Goal: Information Seeking & Learning: Learn about a topic

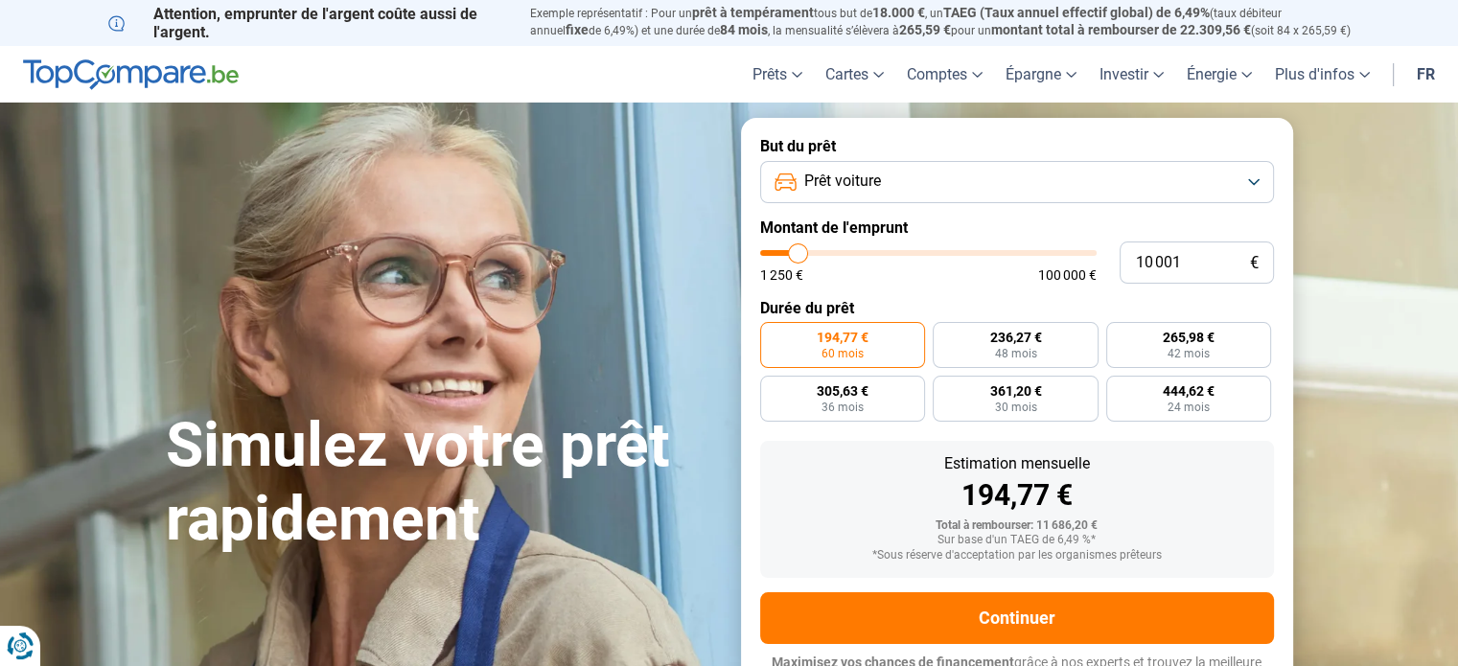
type input "10 250"
type input "10250"
type input "10 750"
type input "10750"
type input "11 000"
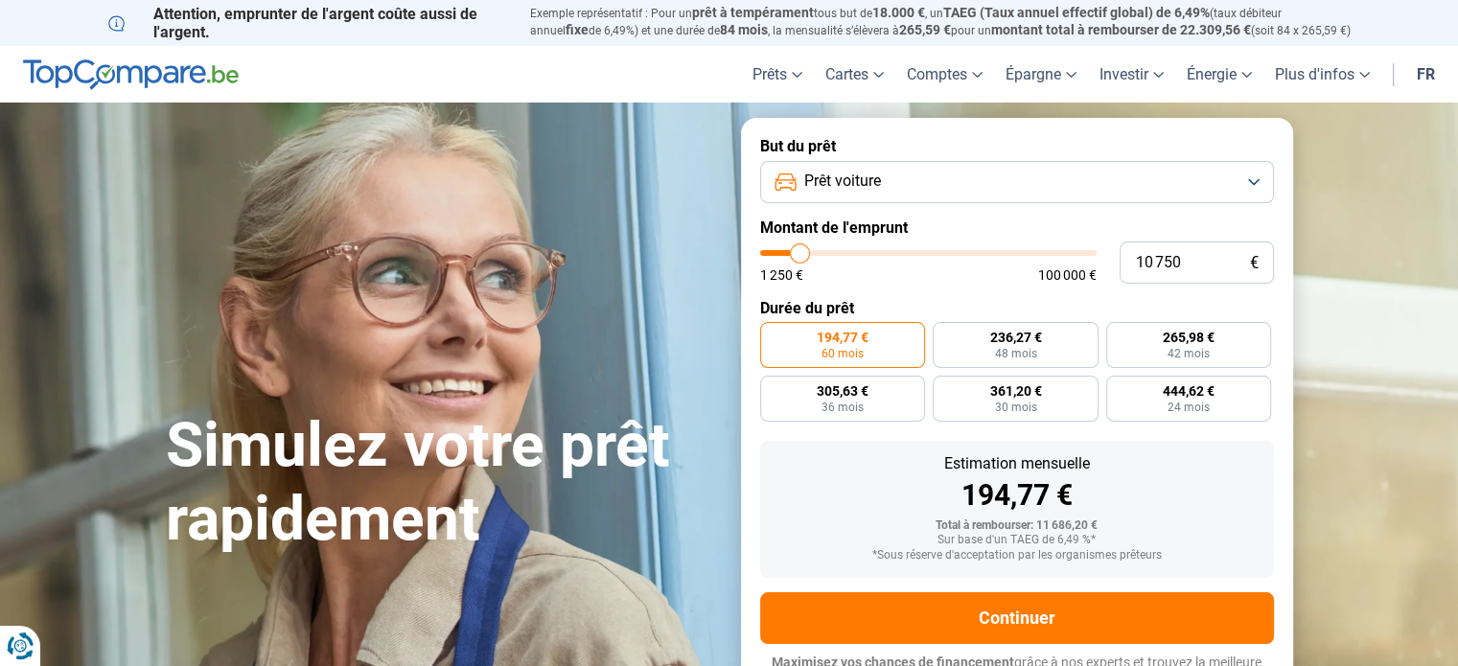
type input "11000"
type input "11 250"
type input "11250"
type input "11 500"
type input "11500"
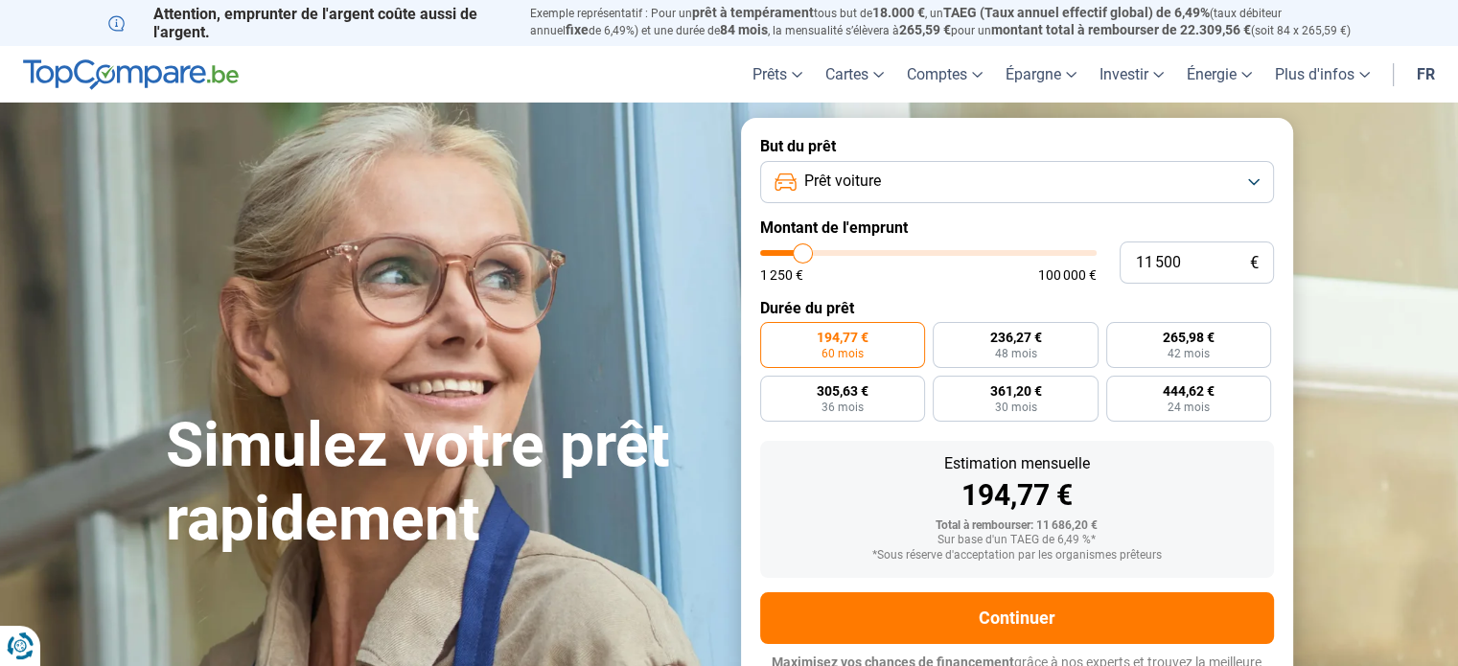
type input "11 750"
type input "11750"
type input "12 250"
type input "12250"
type input "12 500"
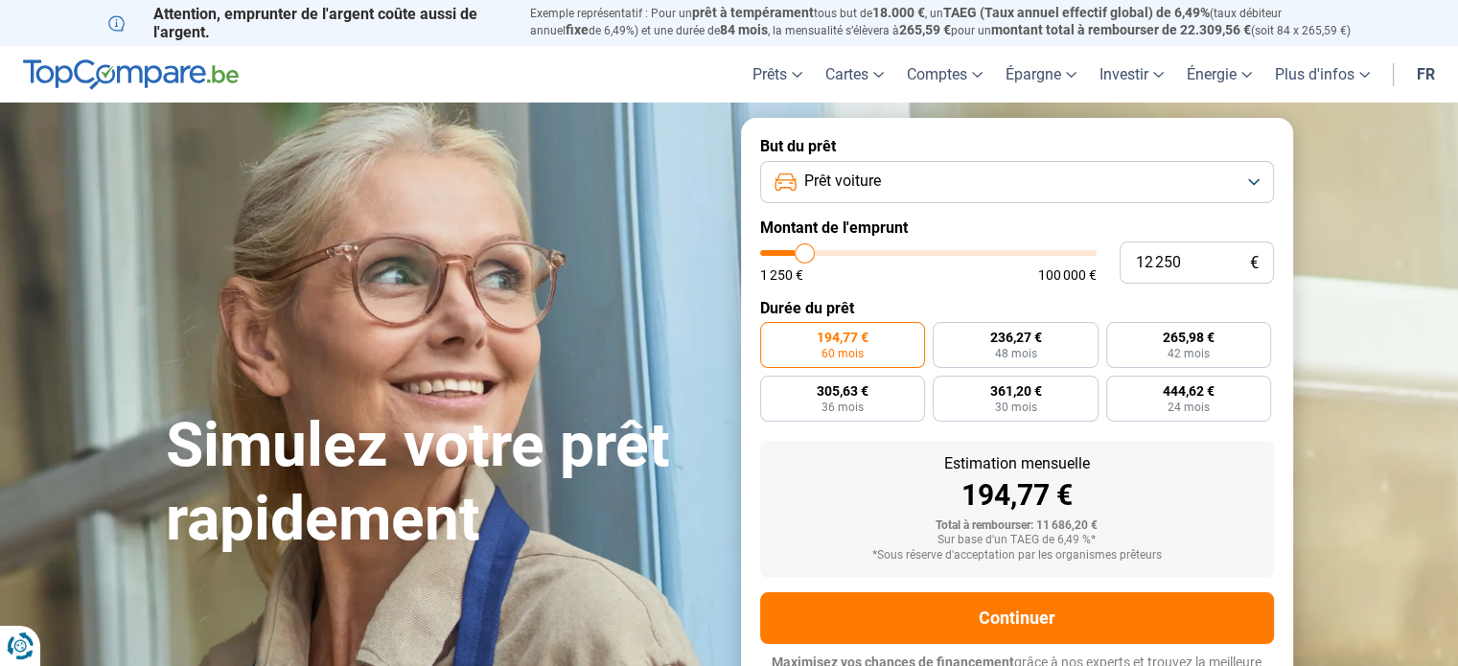
type input "12500"
type input "12 750"
type input "12750"
type input "13 750"
type input "13750"
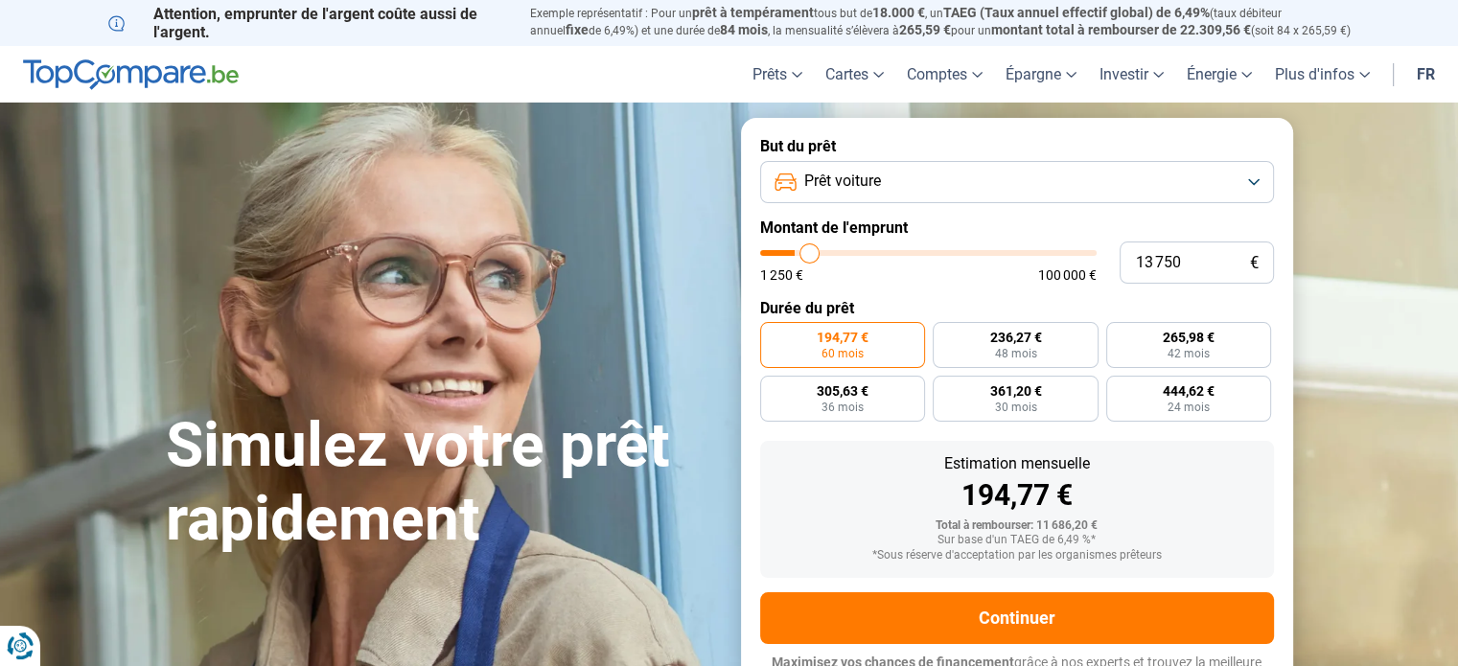
type input "14 750"
type input "14750"
type input "16 000"
type input "16000"
type input "16 750"
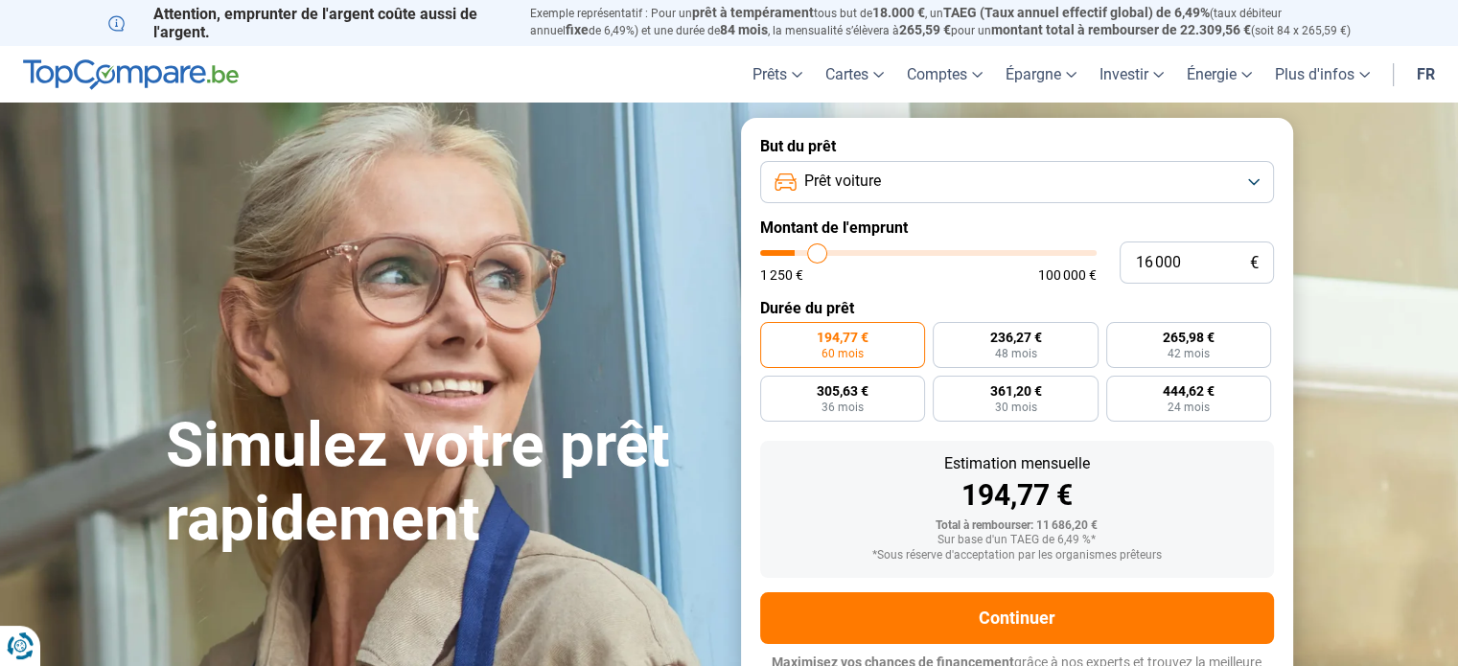
type input "16750"
type input "18 000"
type input "18000"
type input "19 000"
type input "19000"
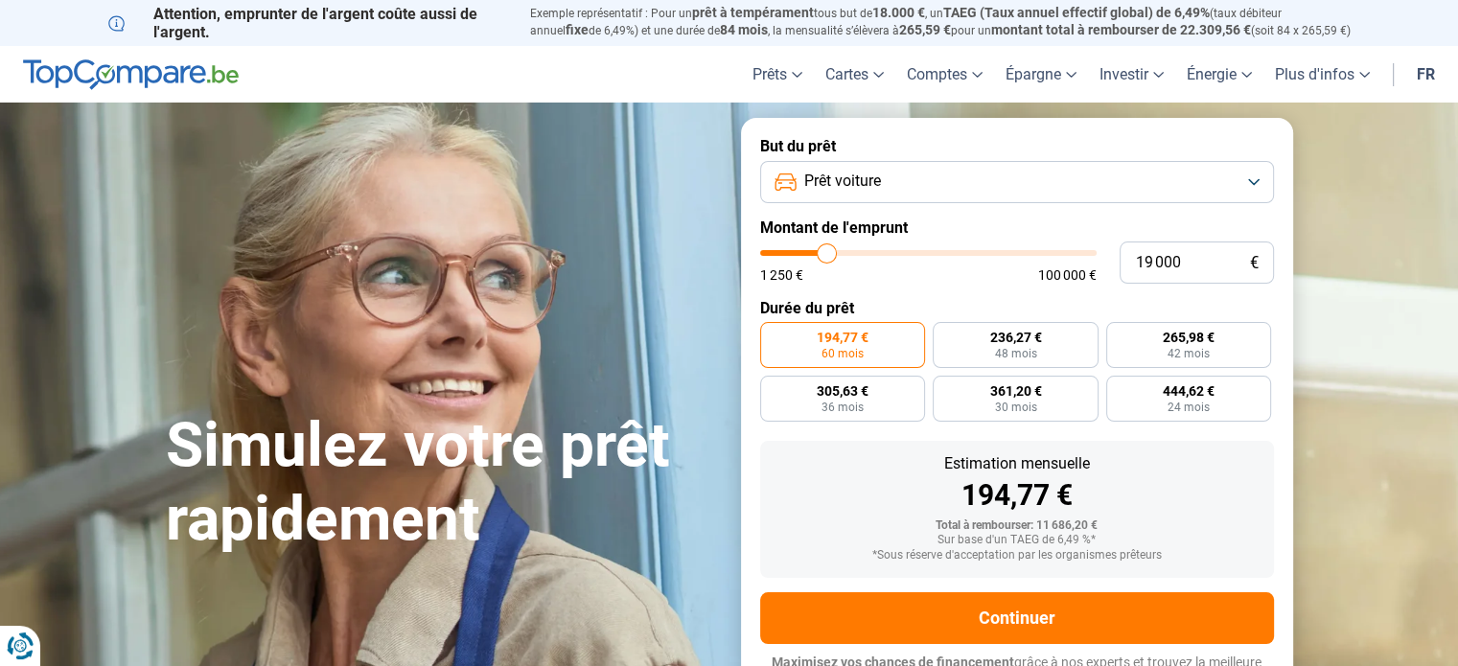
type input "20 250"
type input "20250"
type input "21 500"
type input "21500"
type input "23 250"
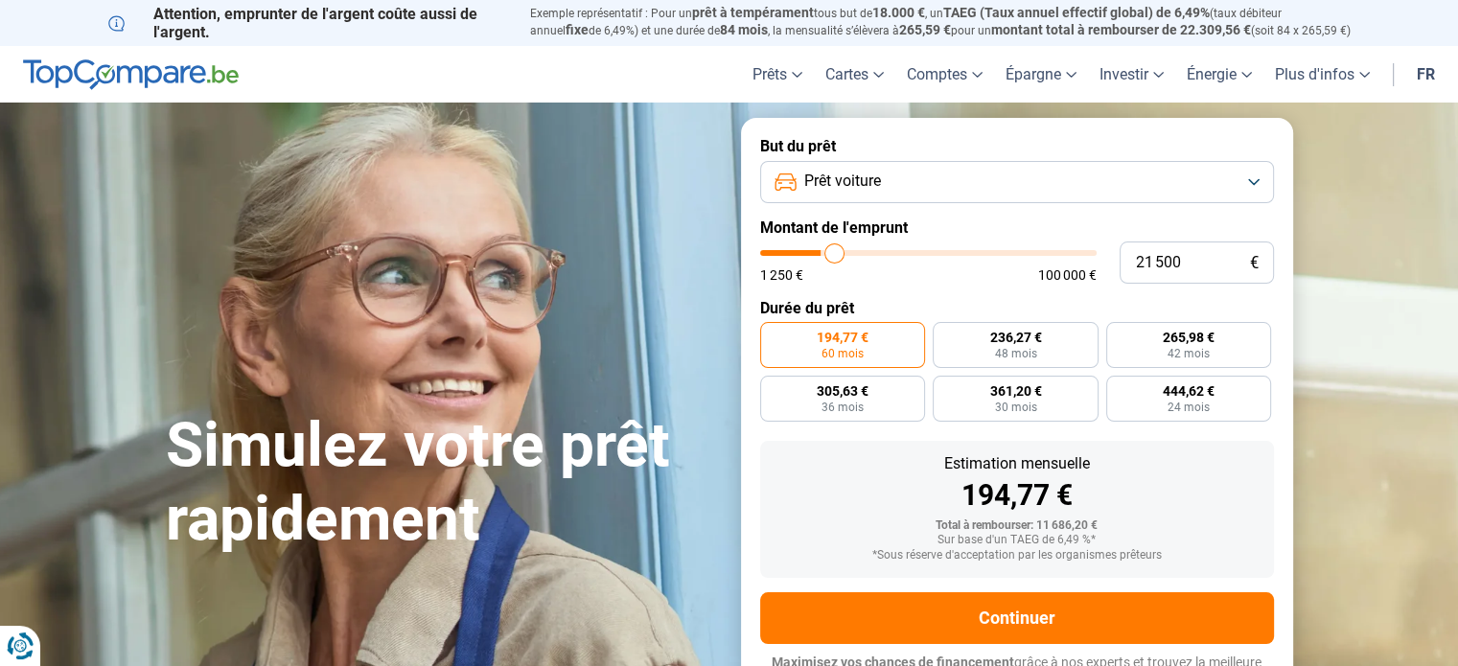
type input "23250"
type input "24 750"
type input "24750"
type input "26 000"
type input "26000"
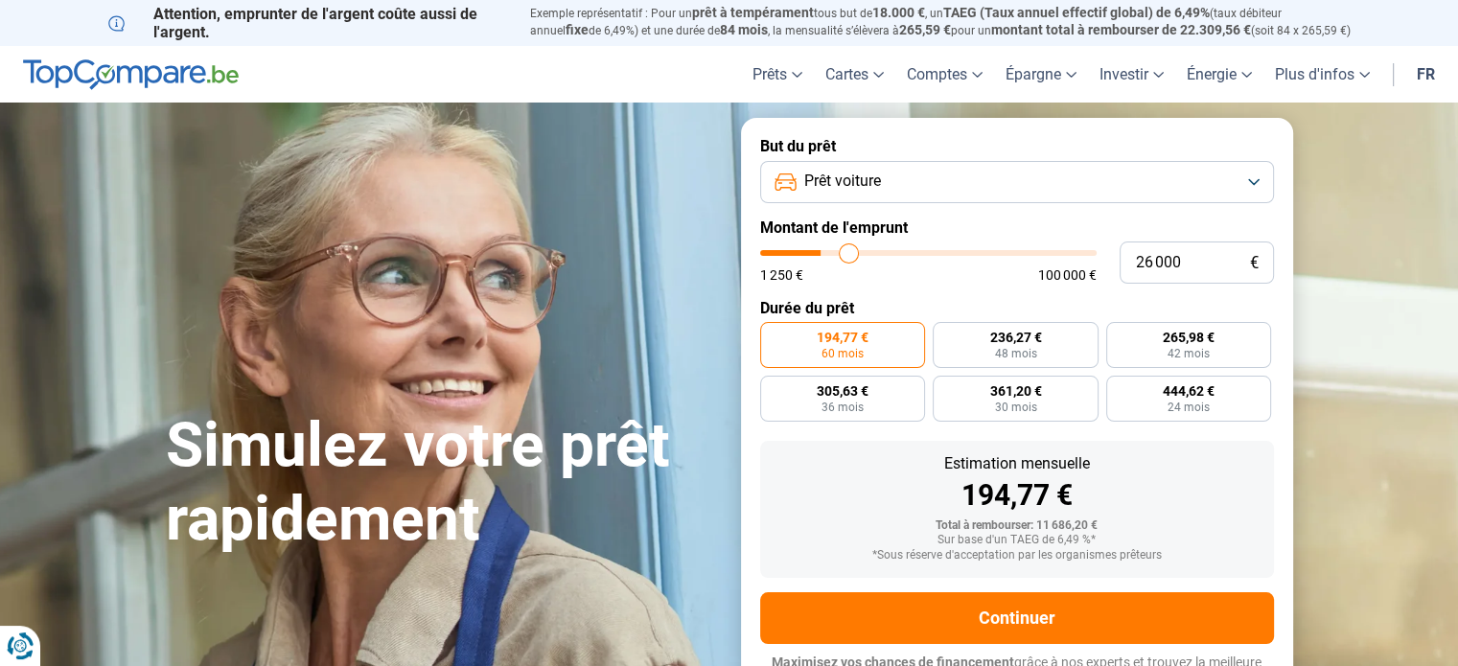
type input "27 500"
type input "27500"
type input "28 000"
type input "28000"
type input "28 500"
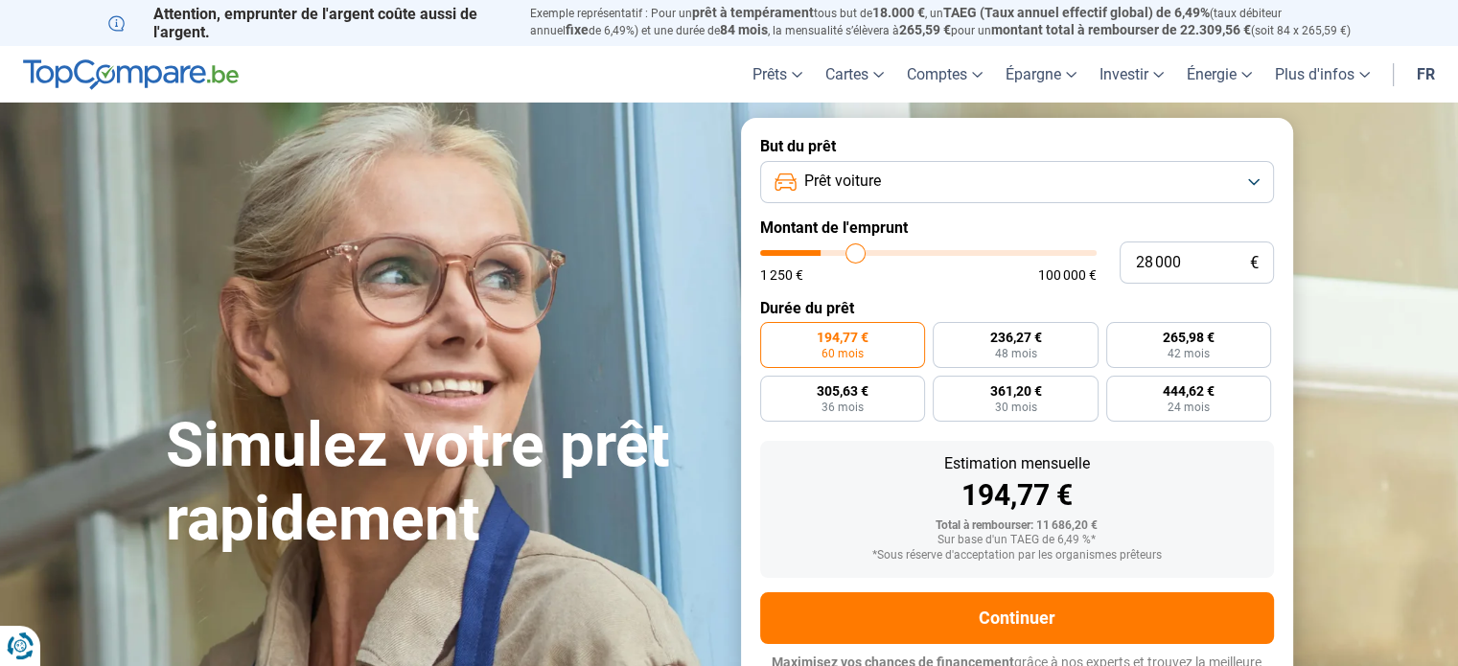
type input "28500"
type input "29 250"
type input "29250"
type input "30 250"
type input "30250"
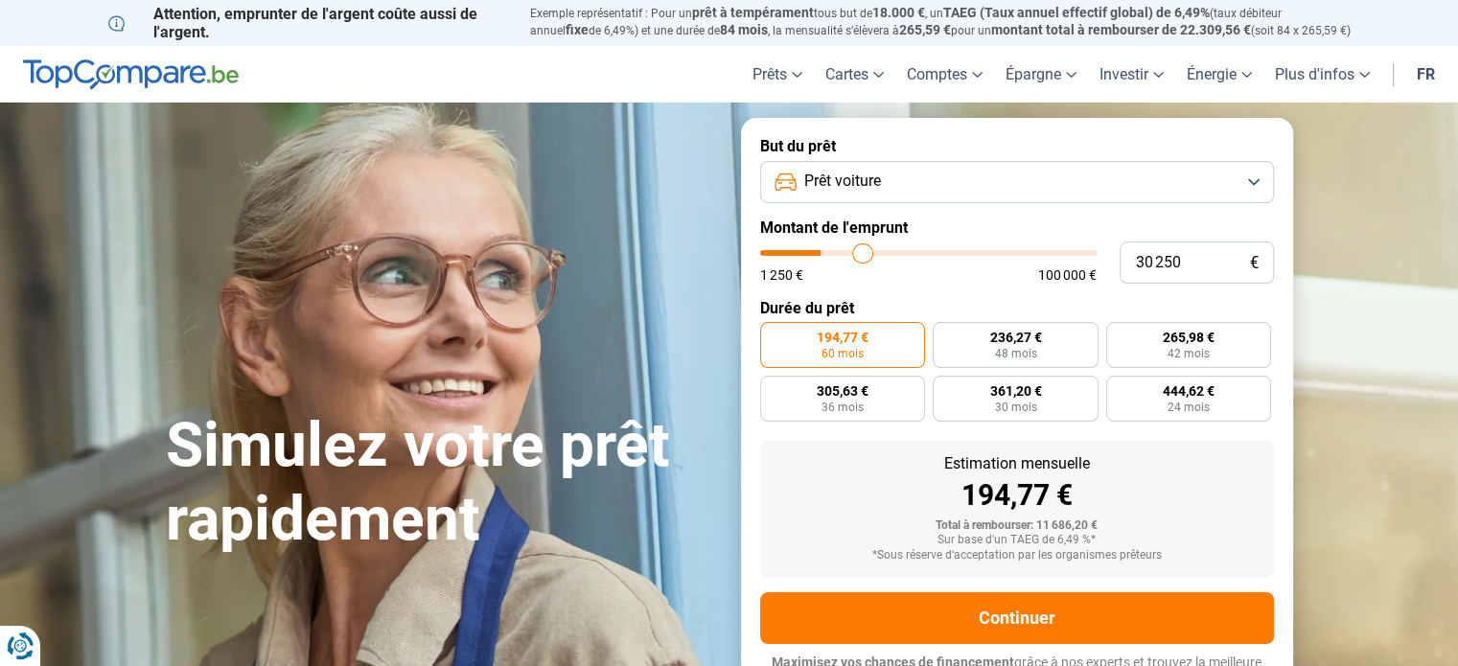
type input "31 250"
type input "31250"
type input "32 500"
type input "32500"
type input "34 250"
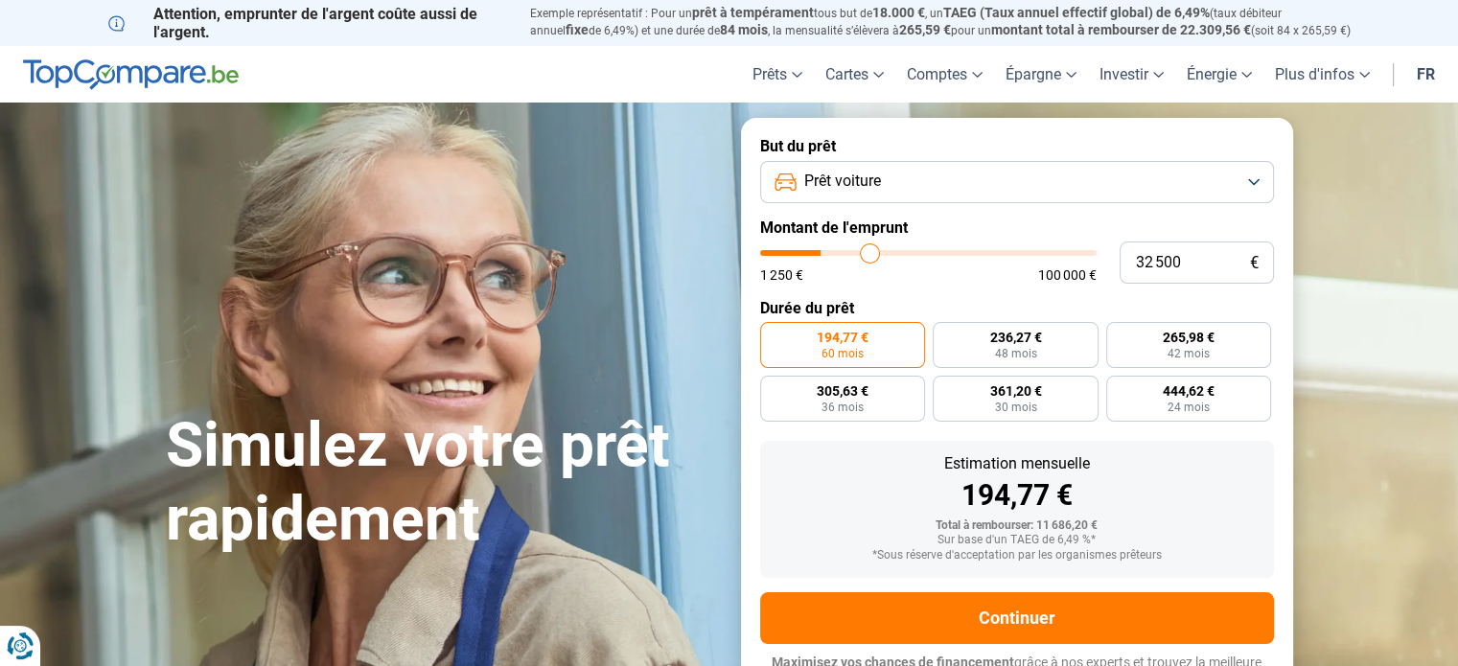
type input "34250"
type input "35 750"
type input "35750"
type input "37 000"
type input "37000"
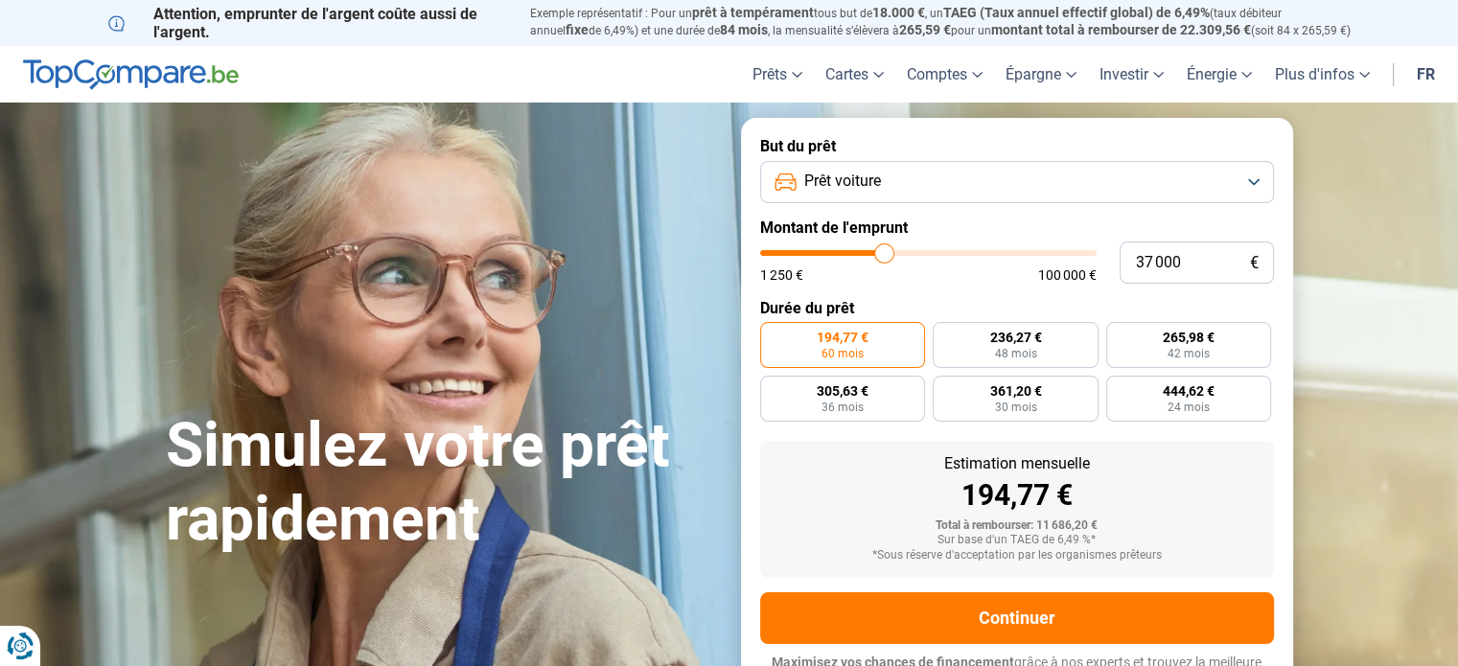
type input "37 750"
type input "37750"
type input "38 000"
type input "38000"
type input "38 250"
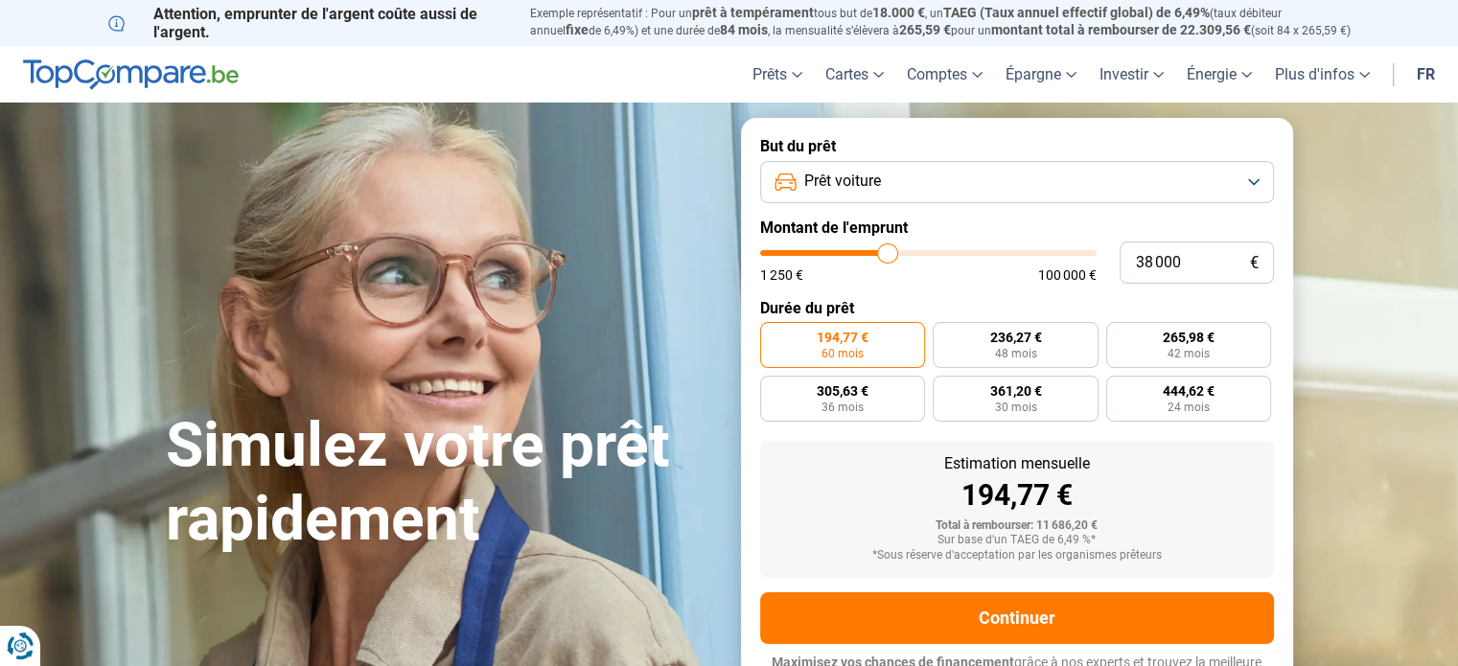
type input "38250"
type input "39 750"
type input "39750"
type input "41 000"
type input "41000"
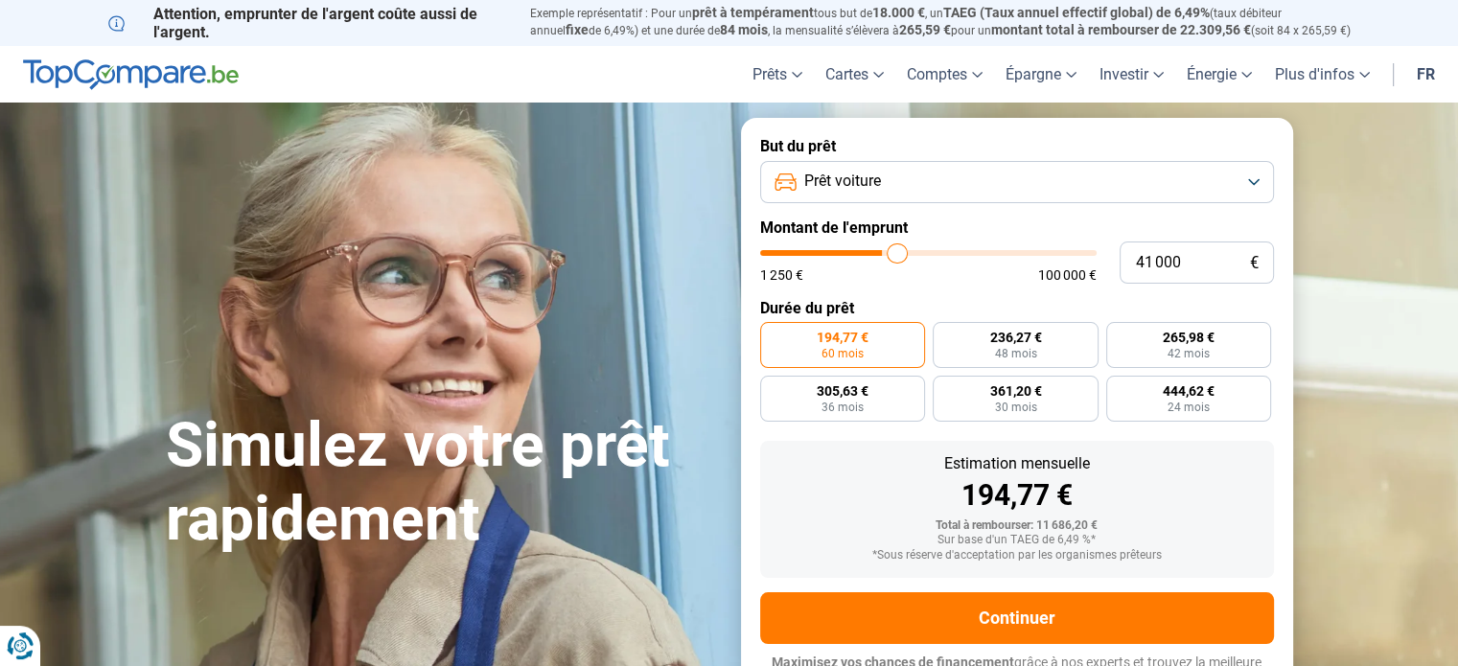
type input "42 750"
type input "42750"
type input "43 250"
type input "43250"
type input "43 500"
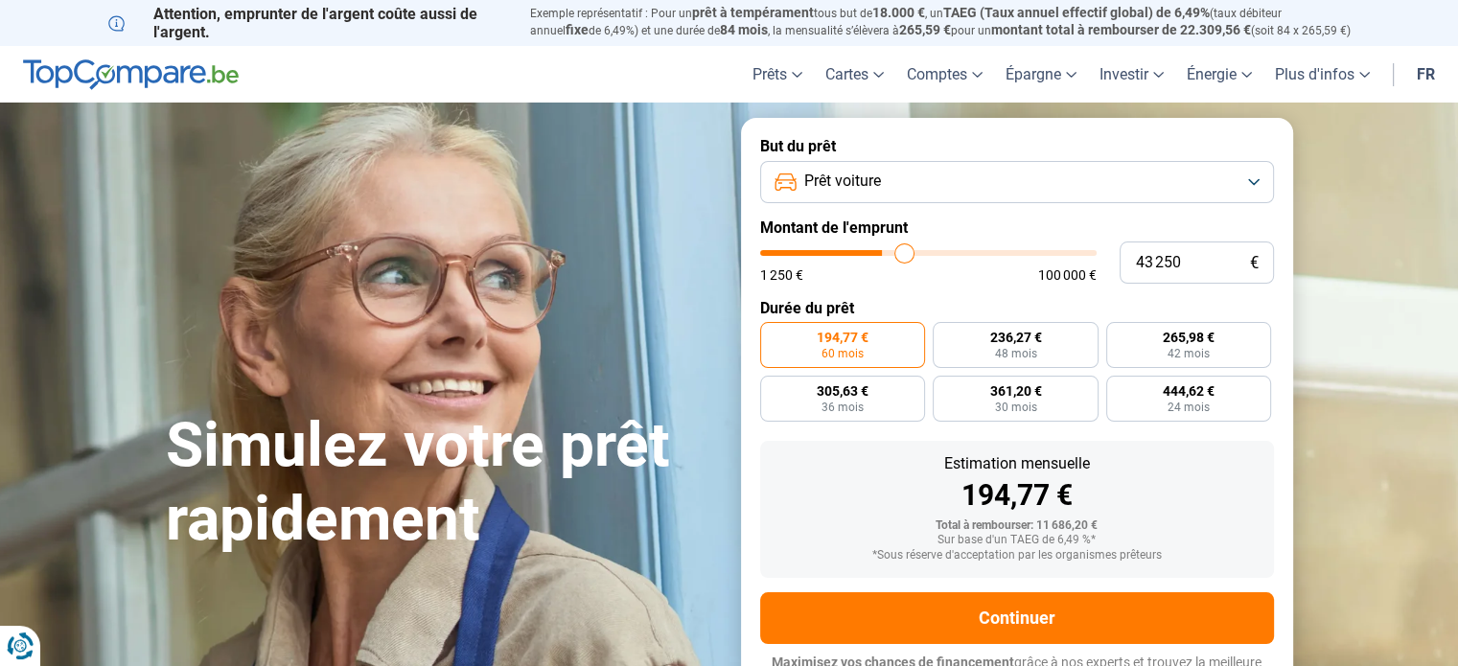
type input "43500"
type input "43 250"
drag, startPoint x: 800, startPoint y: 247, endPoint x: 903, endPoint y: 248, distance: 102.6
type input "43250"
click at [904, 250] on input "range" at bounding box center [928, 253] width 336 height 6
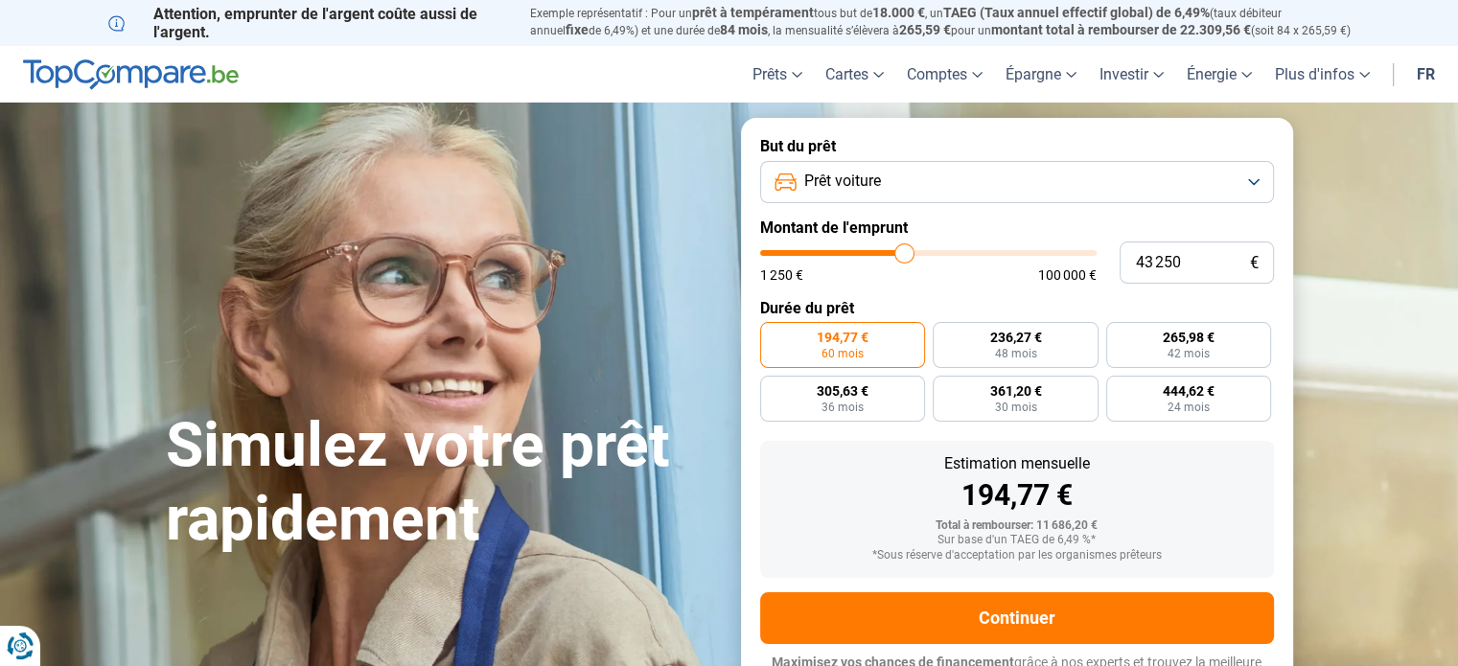
radio input "false"
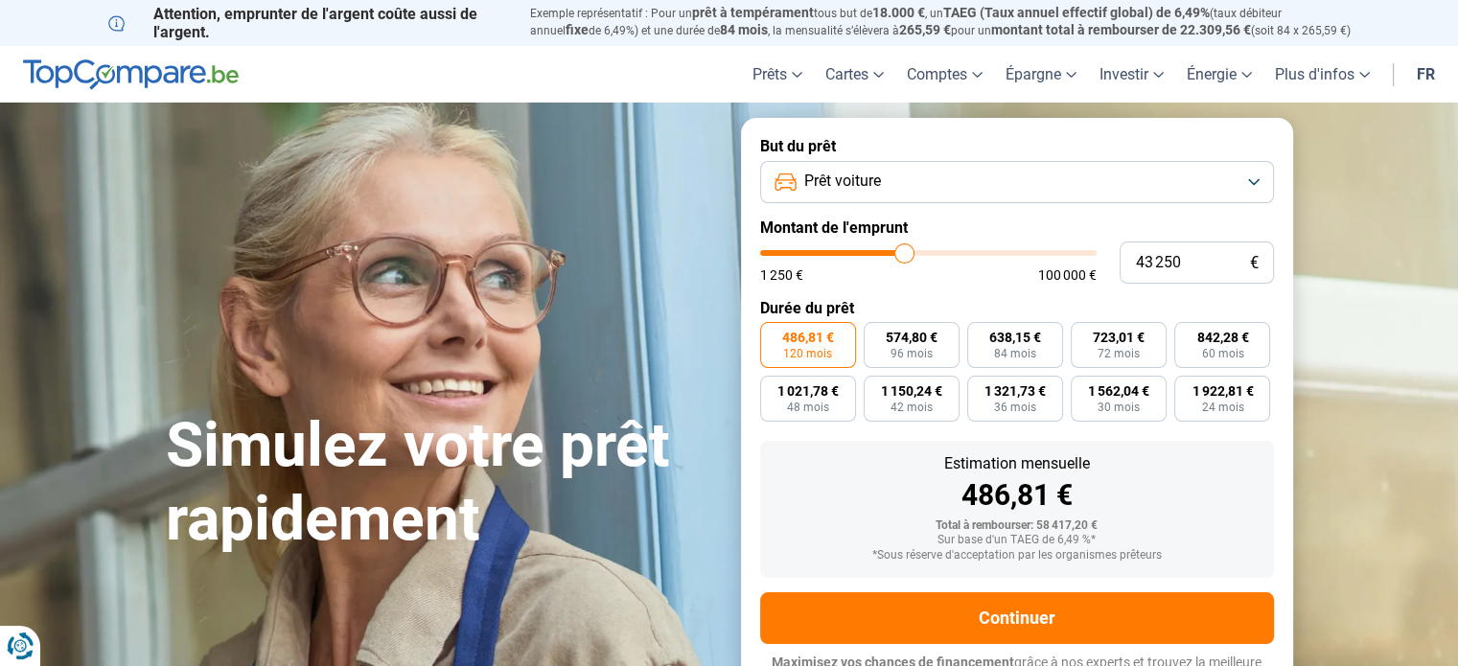
scroll to position [26, 0]
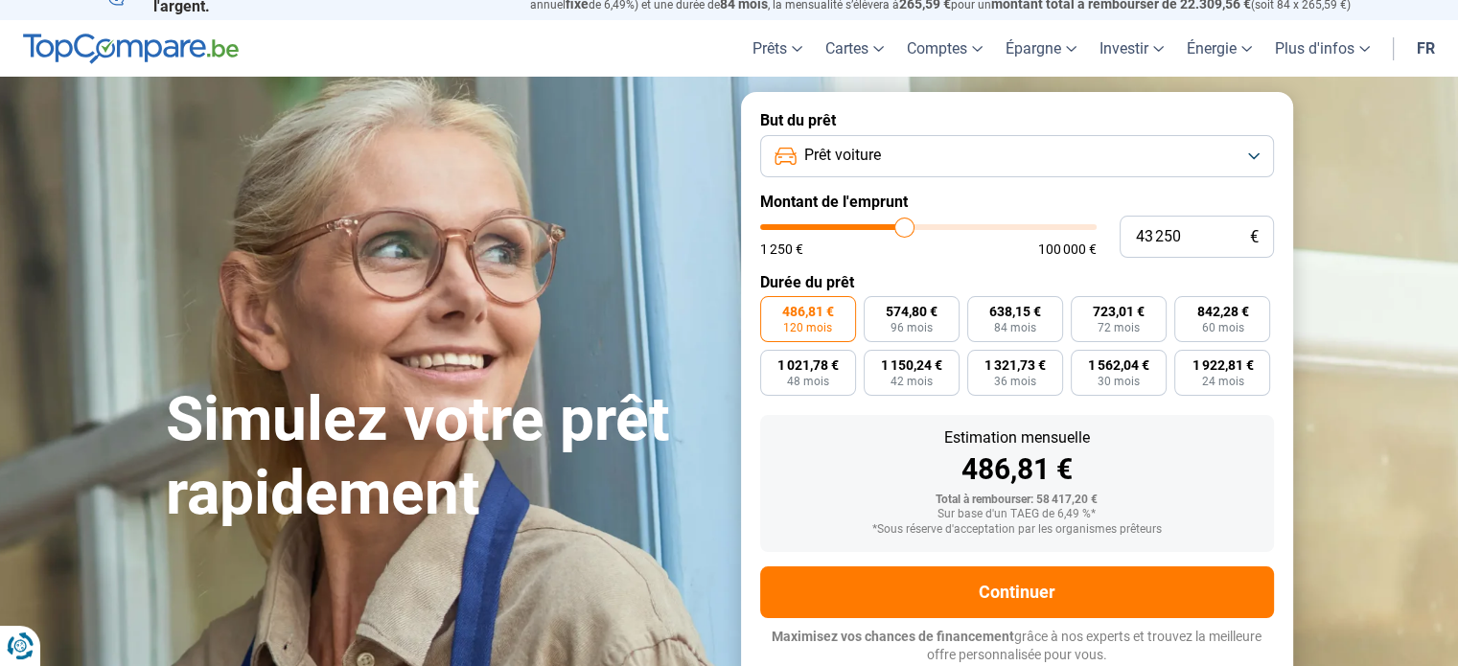
drag, startPoint x: 902, startPoint y: 248, endPoint x: 873, endPoint y: 256, distance: 29.8
click at [873, 256] on div "1 250 € 100 000 €" at bounding box center [928, 248] width 336 height 13
type input "41 250"
type input "41250"
type input "41 000"
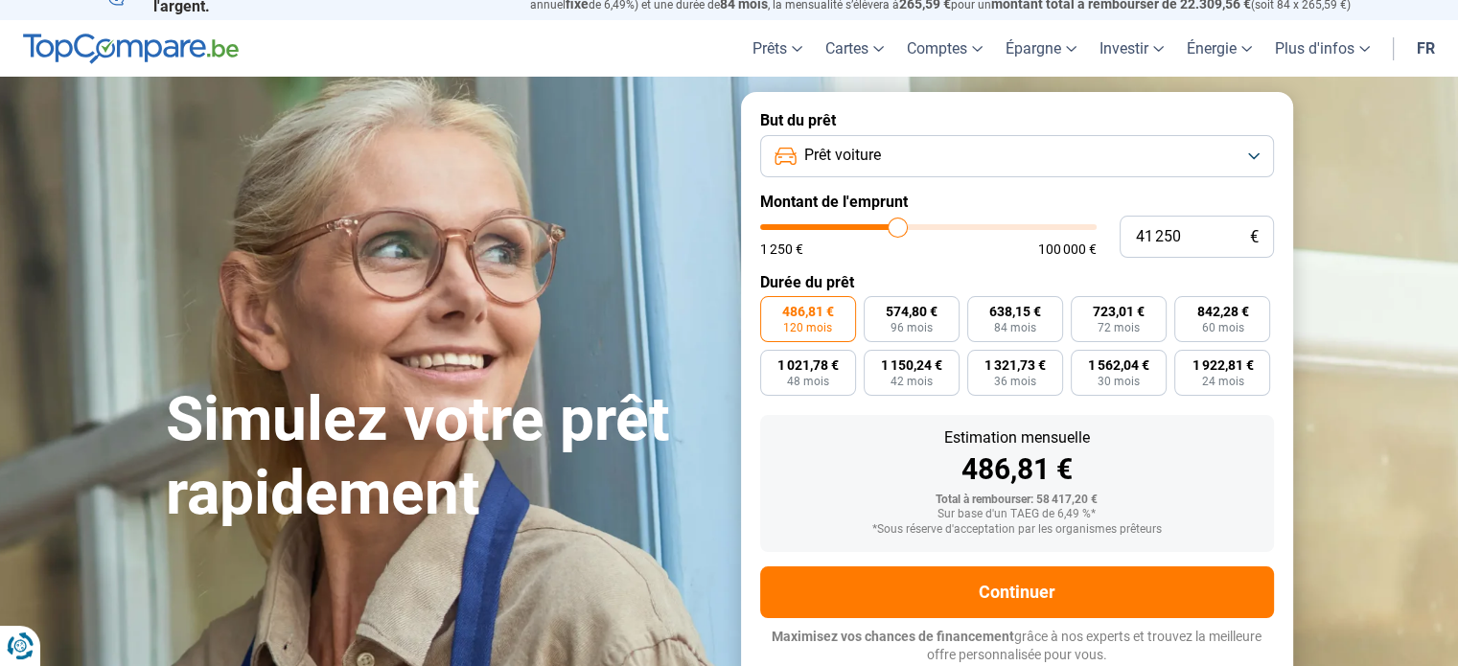
type input "41000"
type input "40 500"
type input "40500"
type input "40 000"
type input "40000"
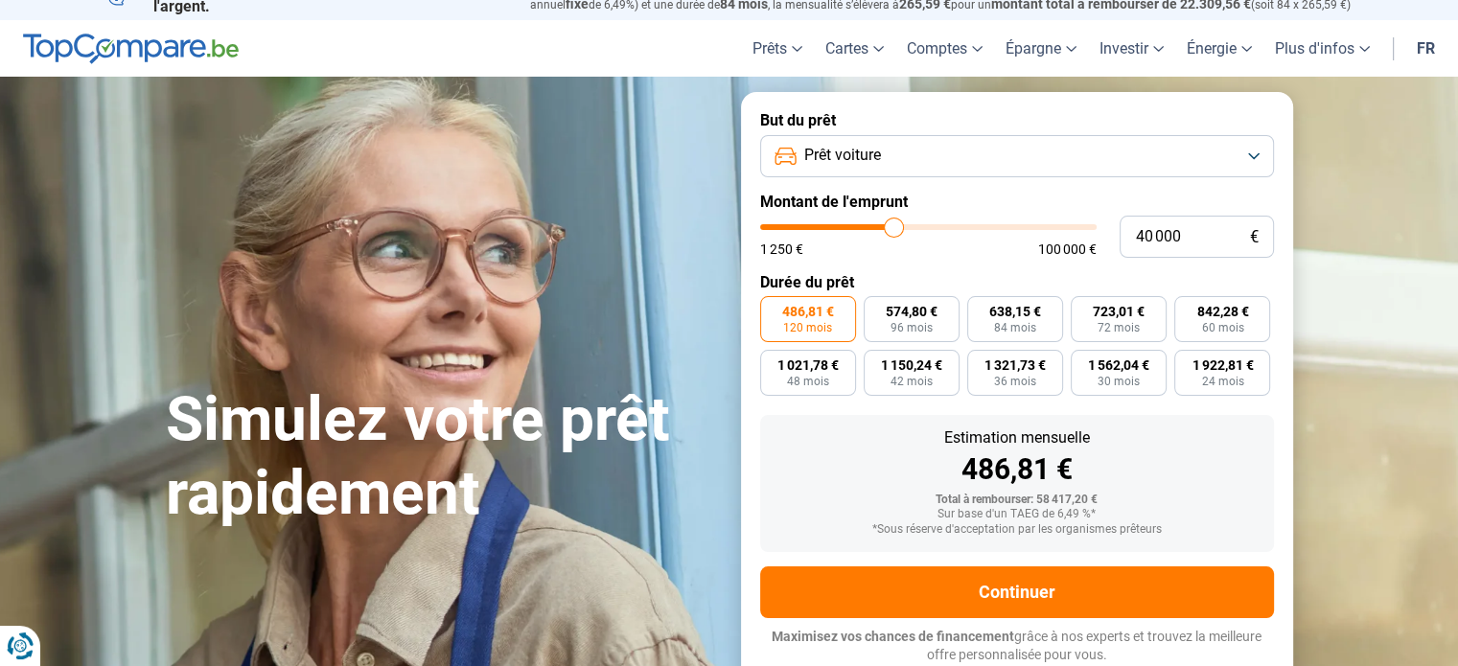
type input "39 000"
type input "39000"
type input "38 000"
type input "38000"
type input "36 750"
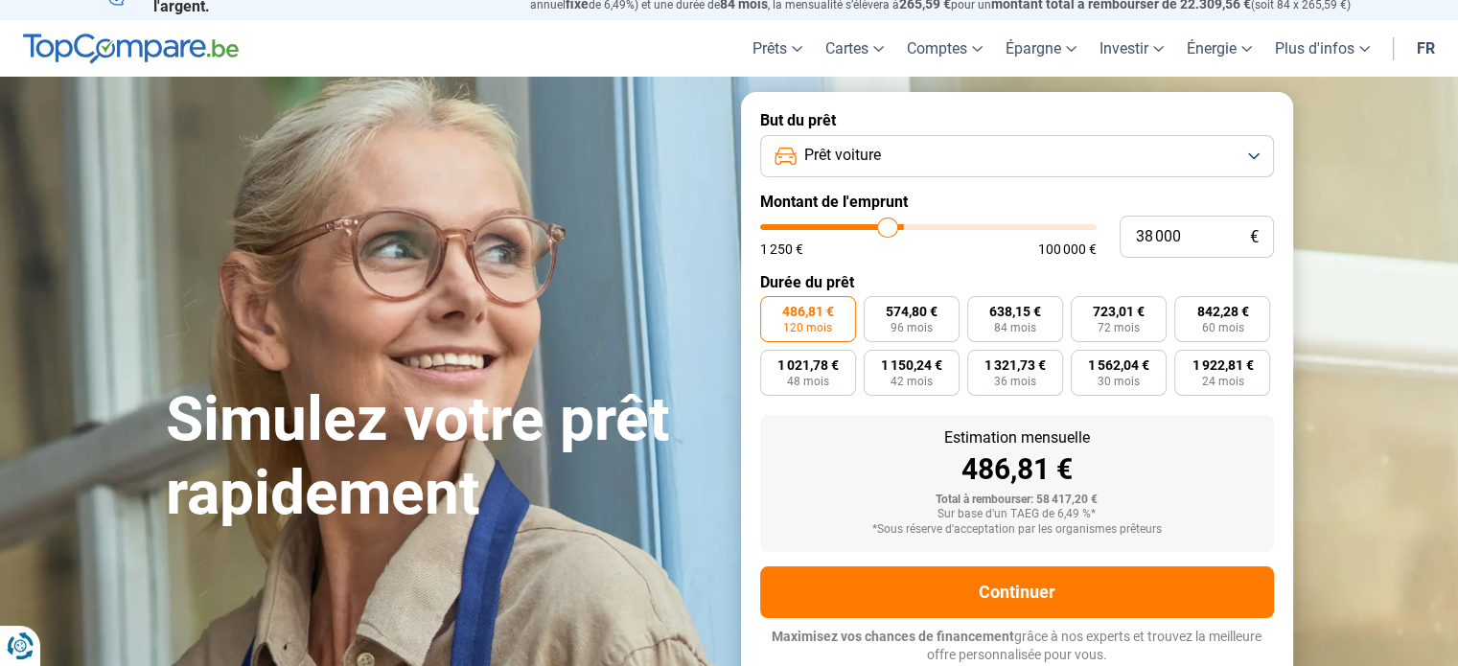
type input "36750"
type input "36 000"
type input "36000"
type input "35 500"
type input "35500"
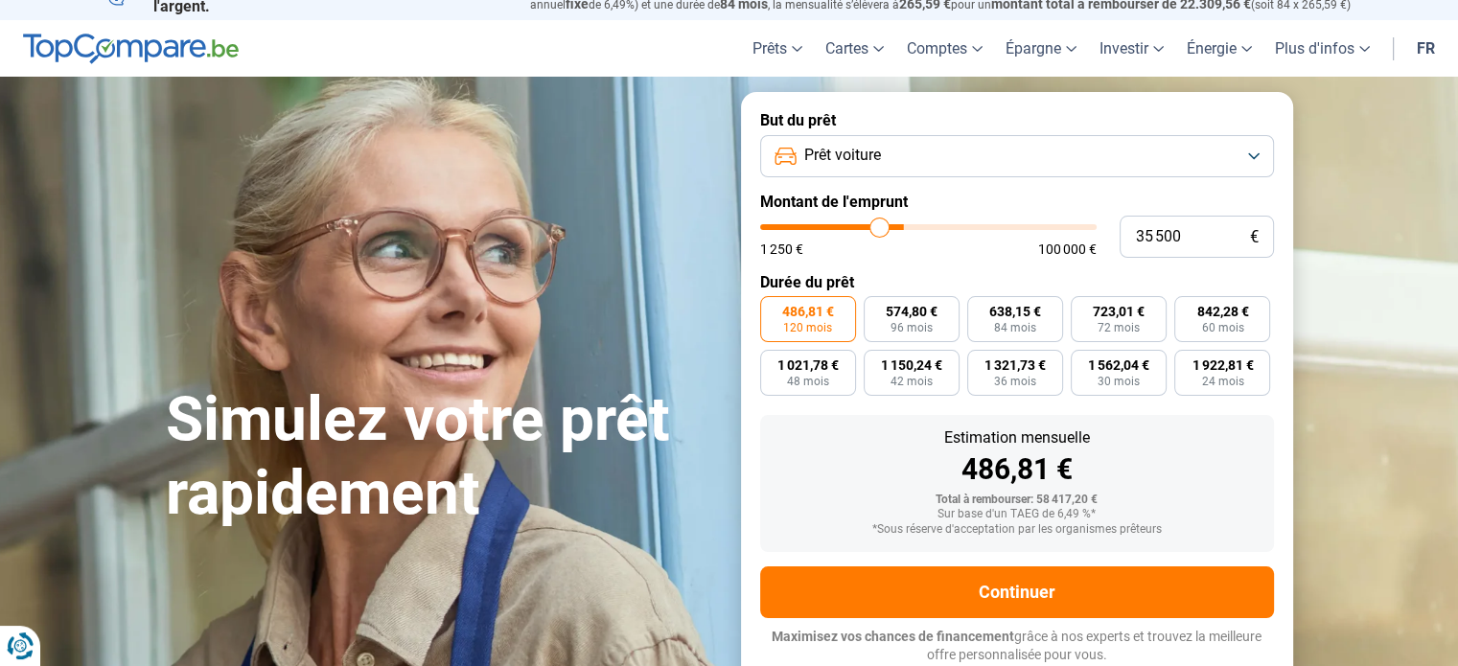
type input "35 250"
type input "35250"
type input "35 000"
type input "35000"
type input "34 750"
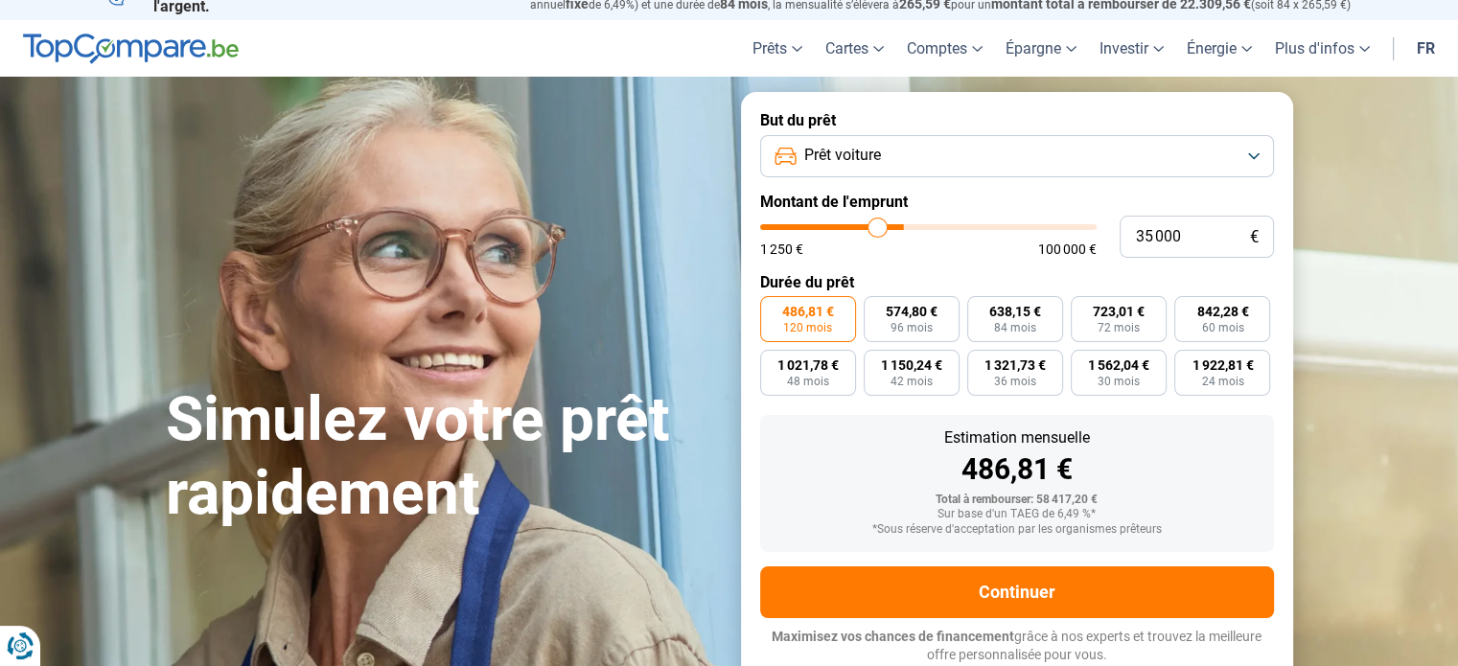
type input "34750"
type input "34 500"
type input "34500"
type input "34 250"
type input "34250"
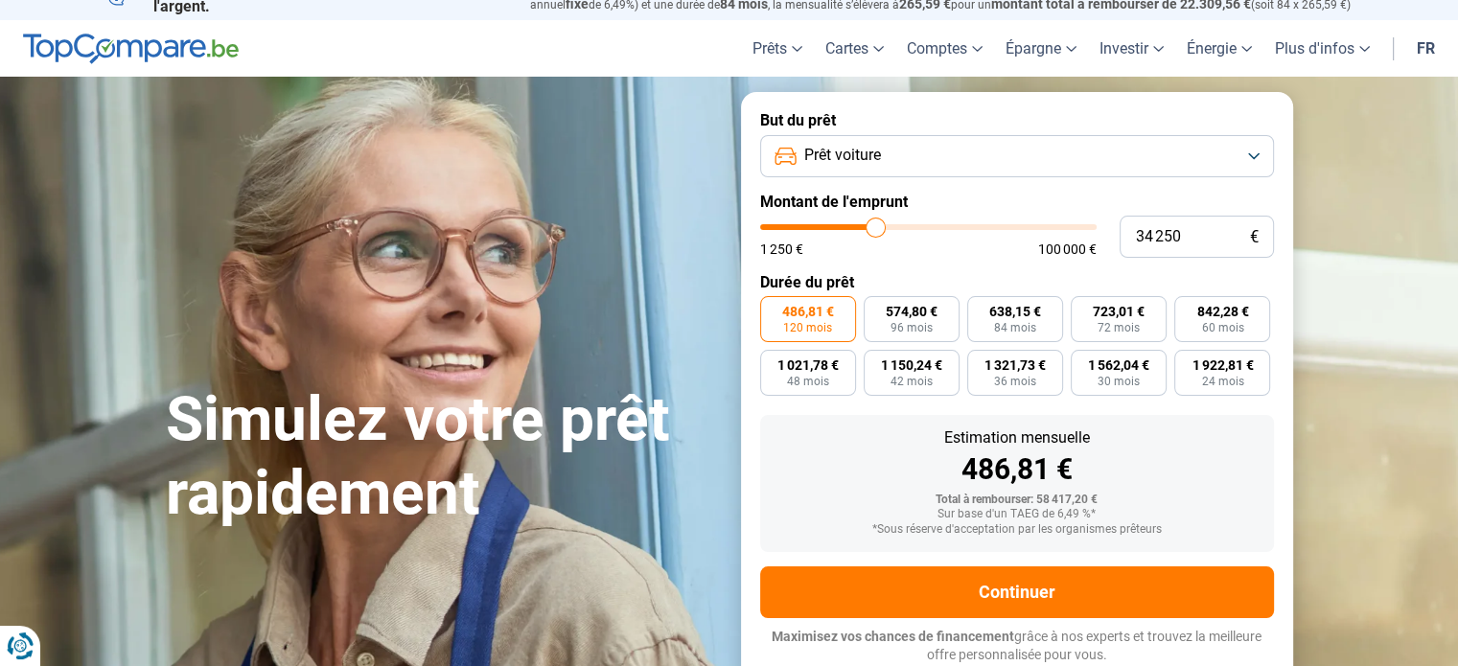
type input "33 750"
type input "33750"
type input "33 000"
type input "33000"
type input "31 500"
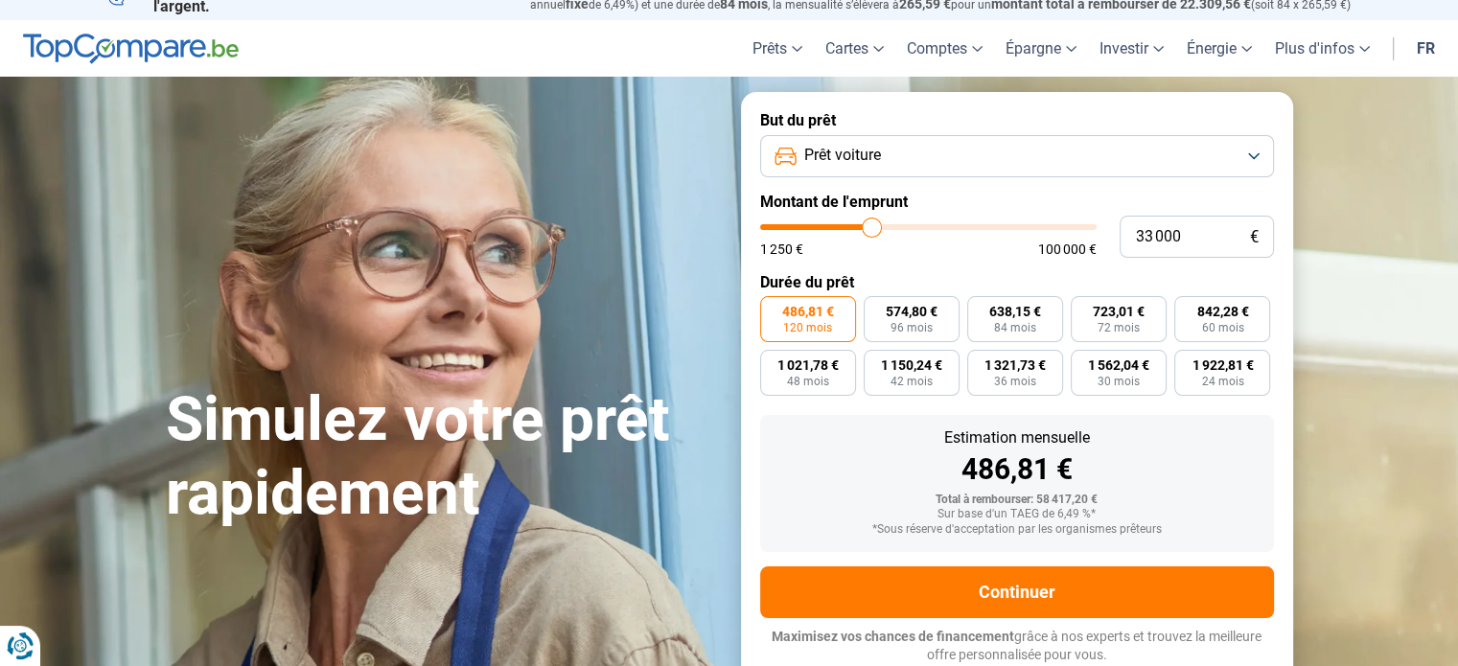
type input "31500"
type input "30 250"
type input "30250"
type input "29 750"
type input "29750"
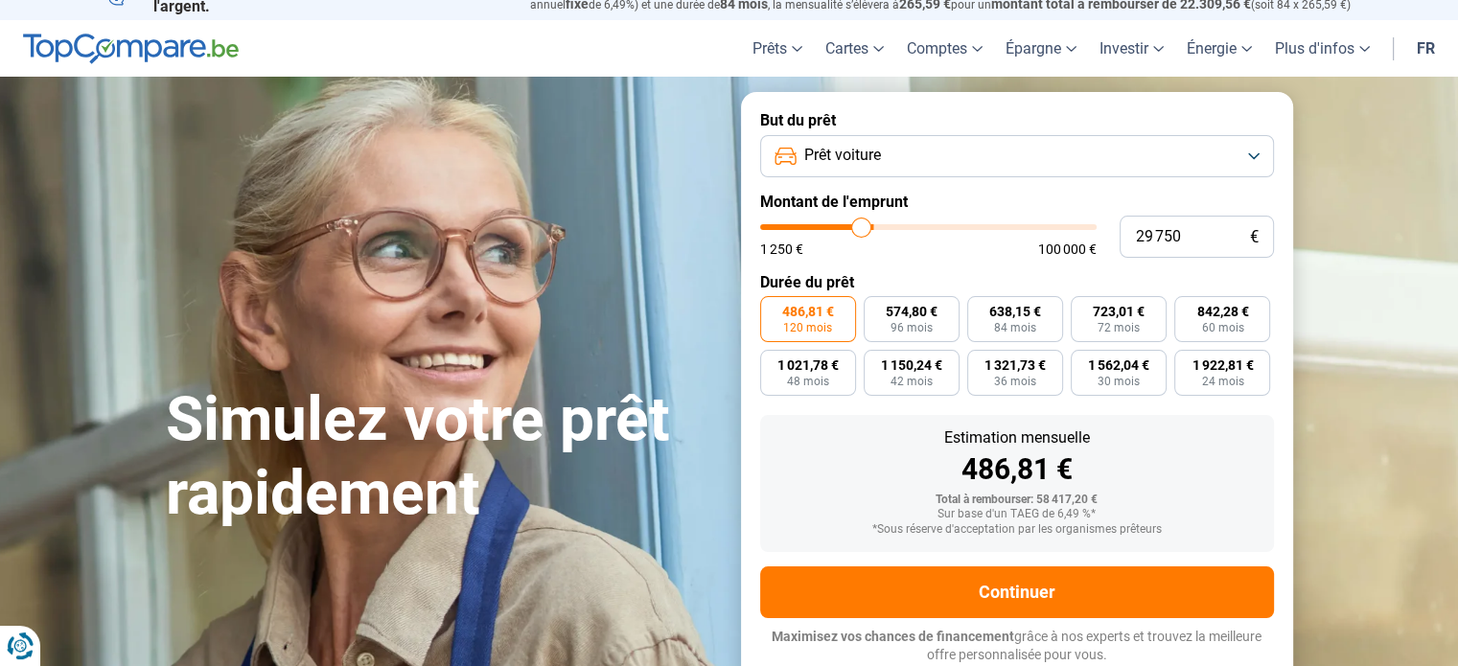
type input "29 250"
type input "29250"
type input "29 000"
type input "29000"
type input "28 750"
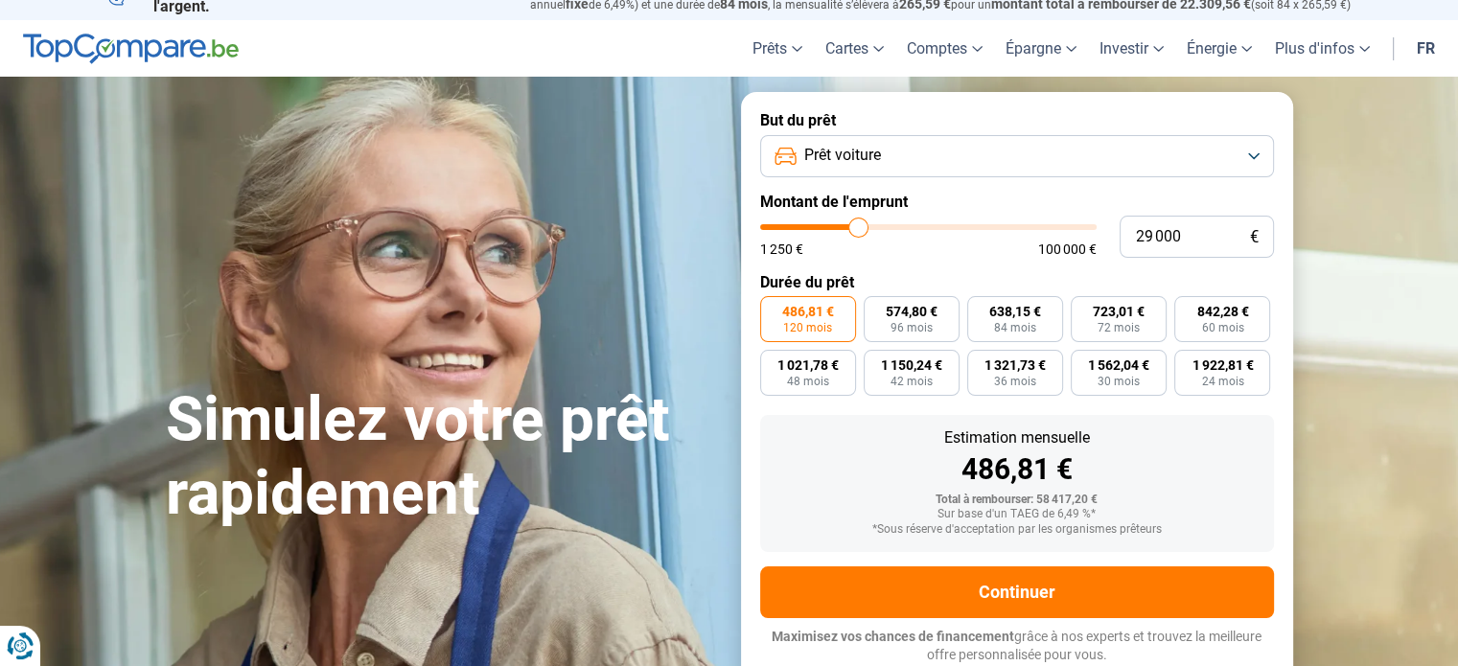
type input "28750"
type input "28 500"
type input "28500"
type input "28 250"
type input "28250"
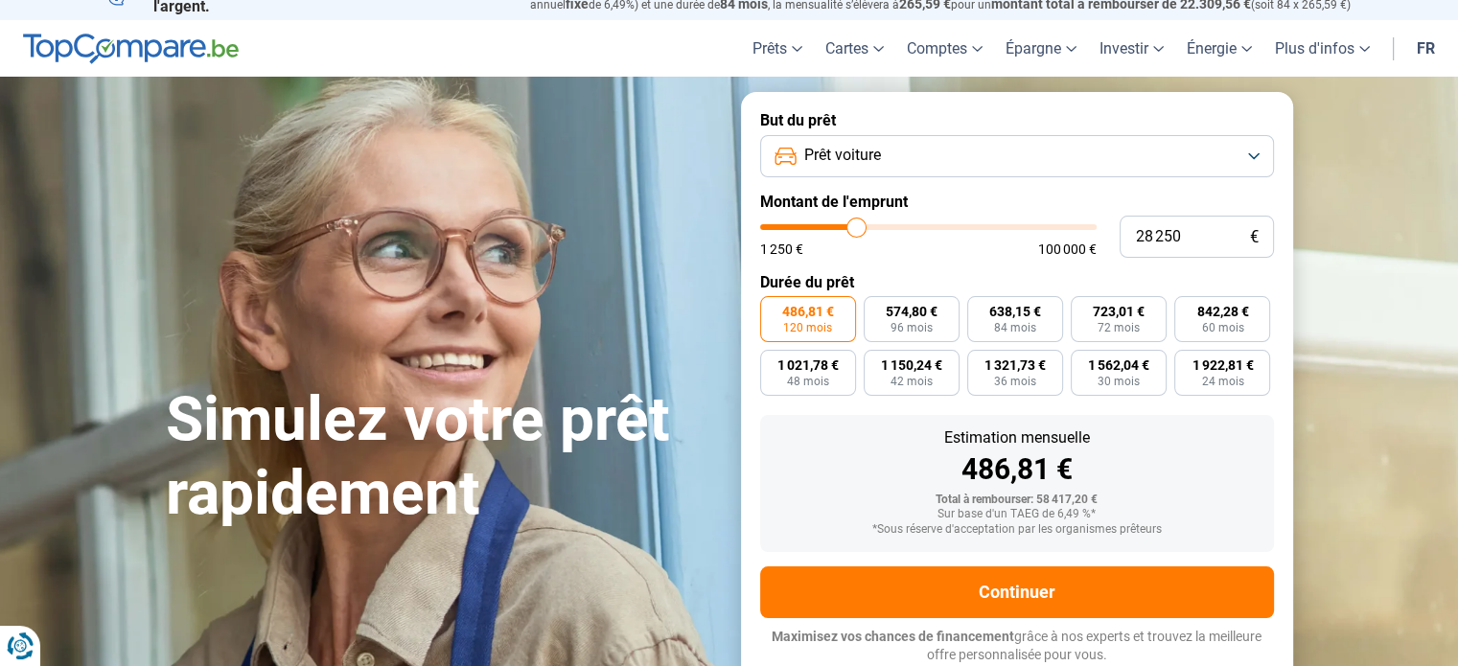
type input "27 750"
type input "27750"
type input "27 250"
type input "27250"
type input "27 000"
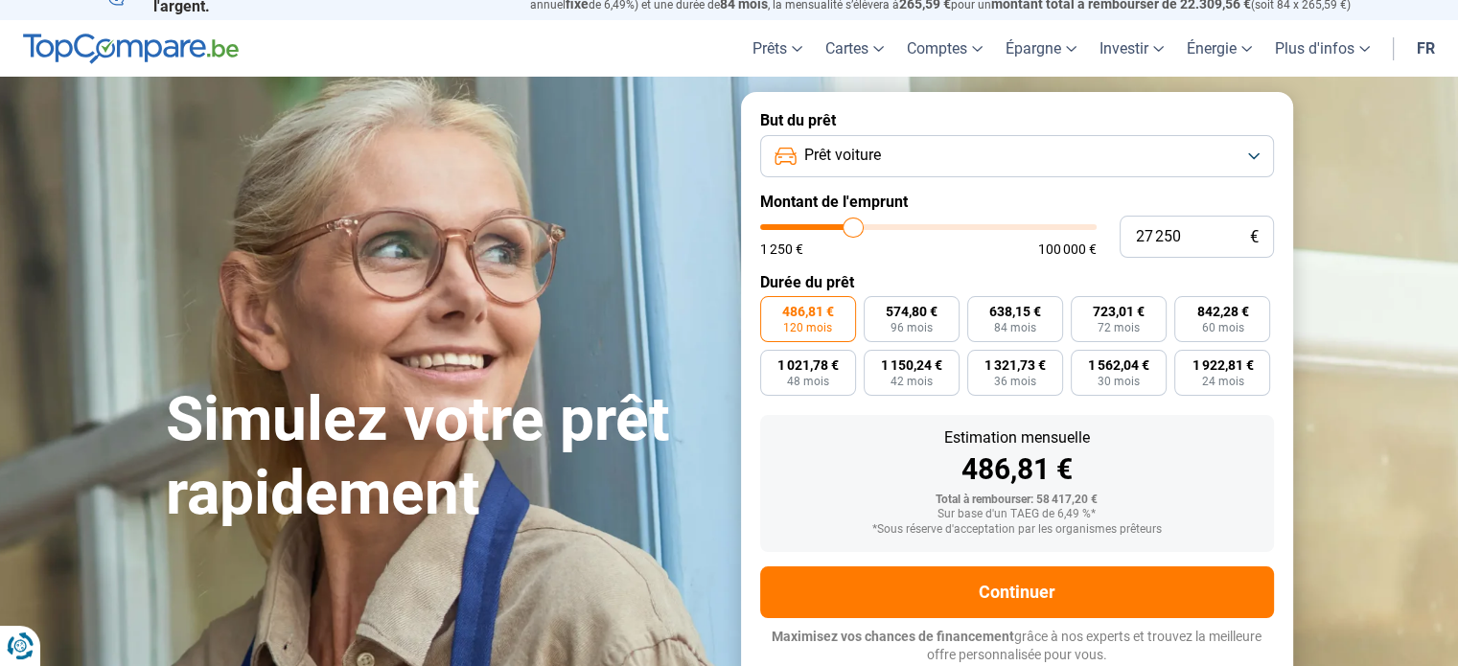
type input "27000"
type input "26 750"
type input "26750"
type input "26 500"
type input "26500"
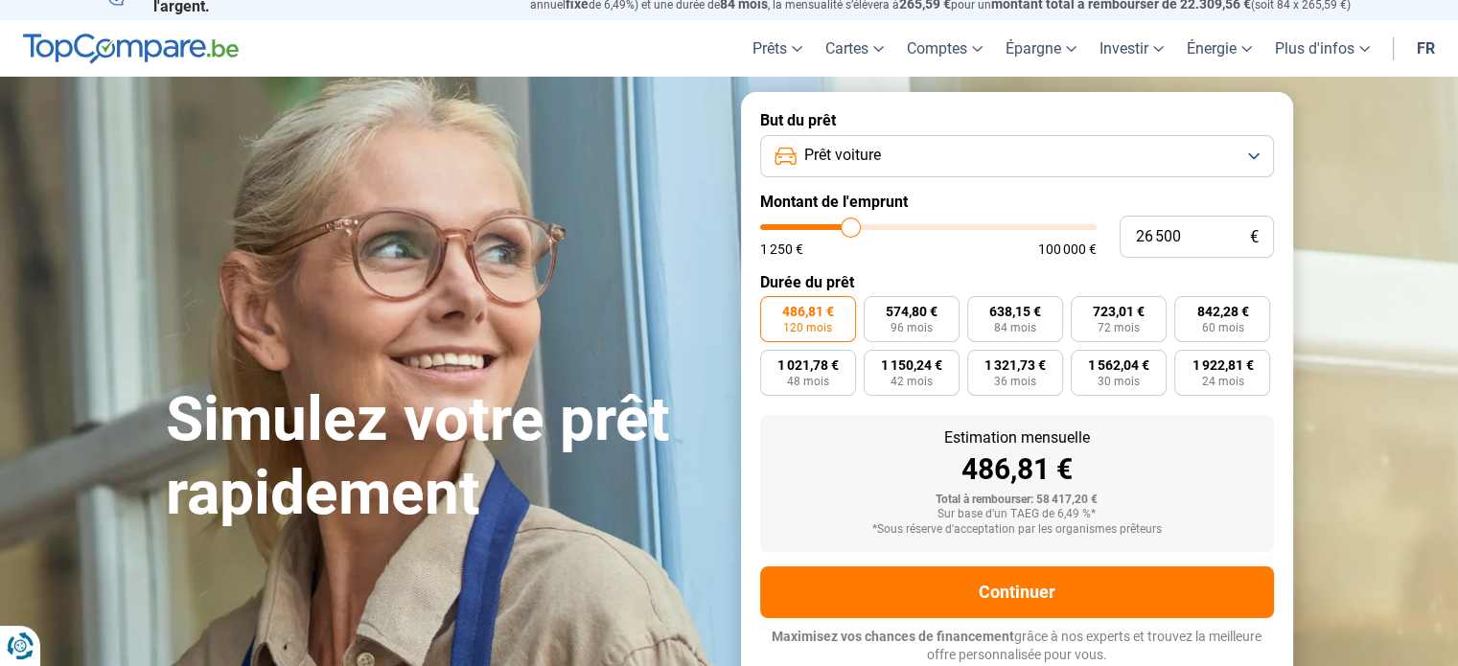
type input "26 250"
type input "26250"
type input "25 250"
type input "25250"
type input "24 250"
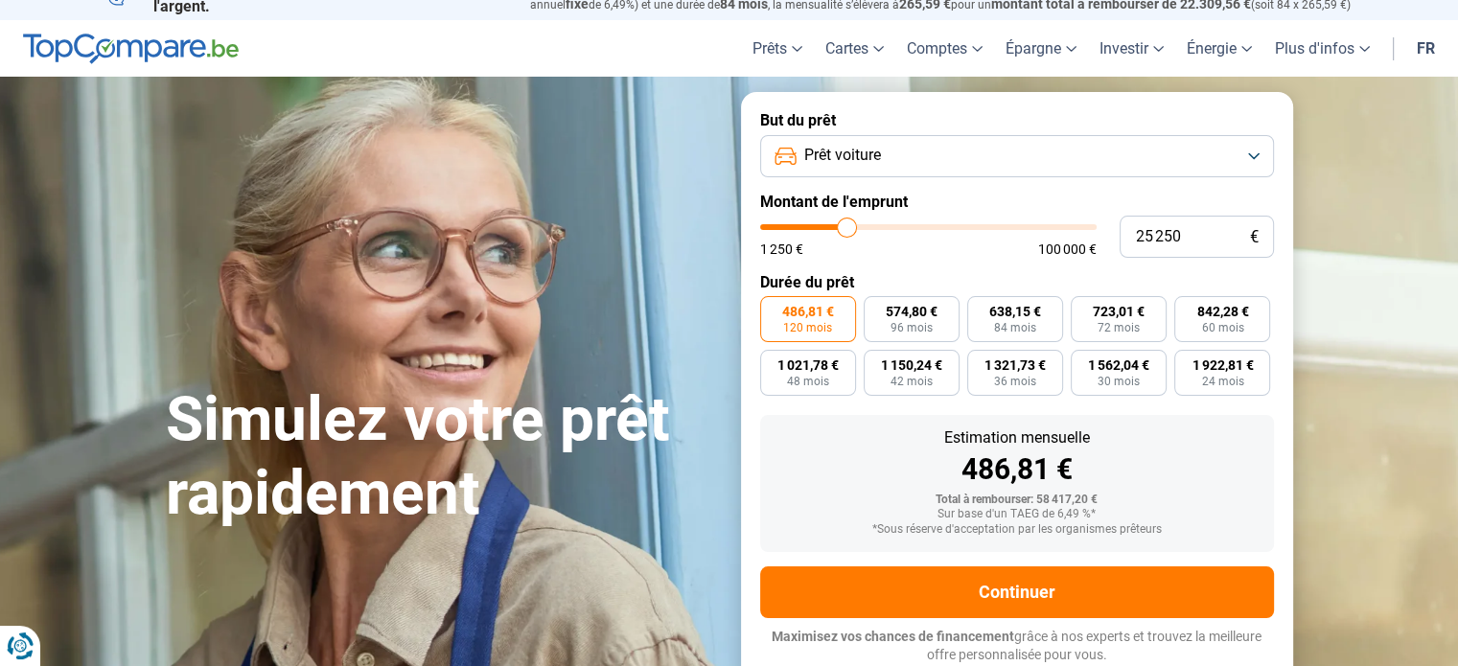
type input "24250"
type input "22 750"
type input "22750"
type input "21 750"
type input "21750"
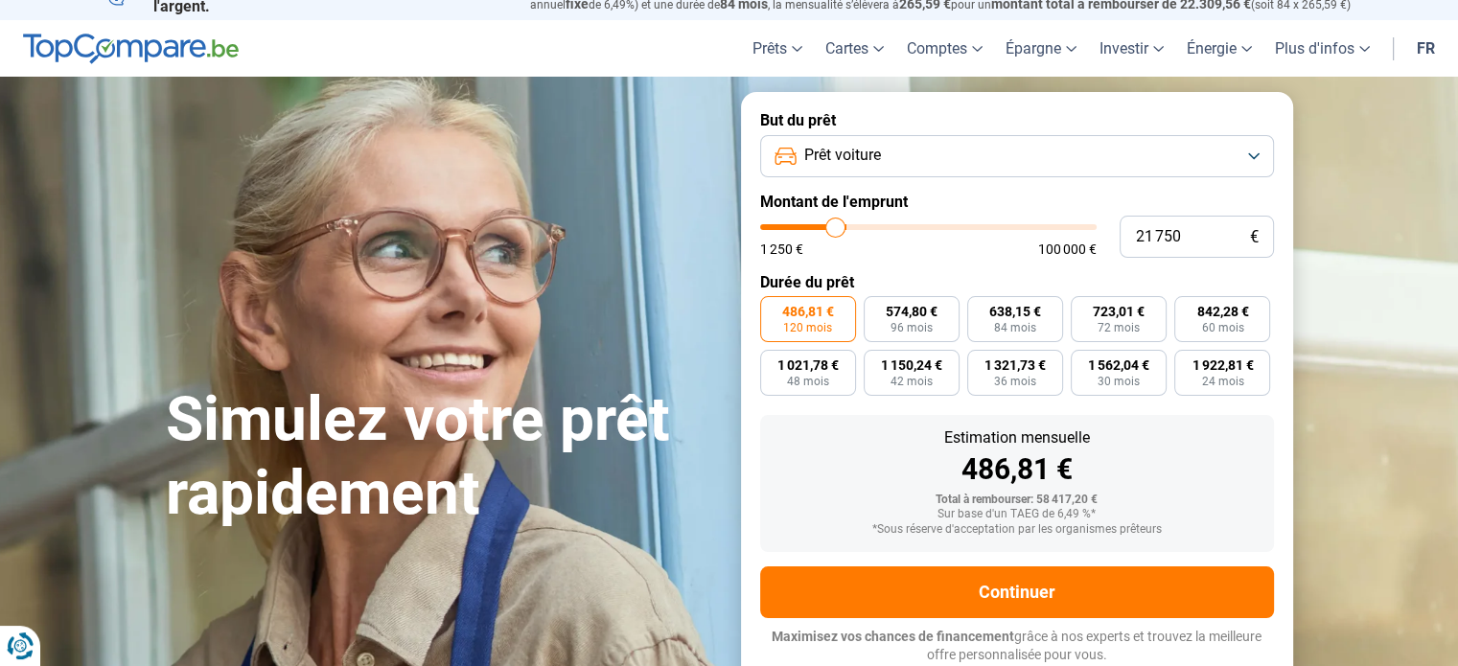
type input "21 500"
type input "21500"
type input "21 250"
type input "21250"
type input "21 000"
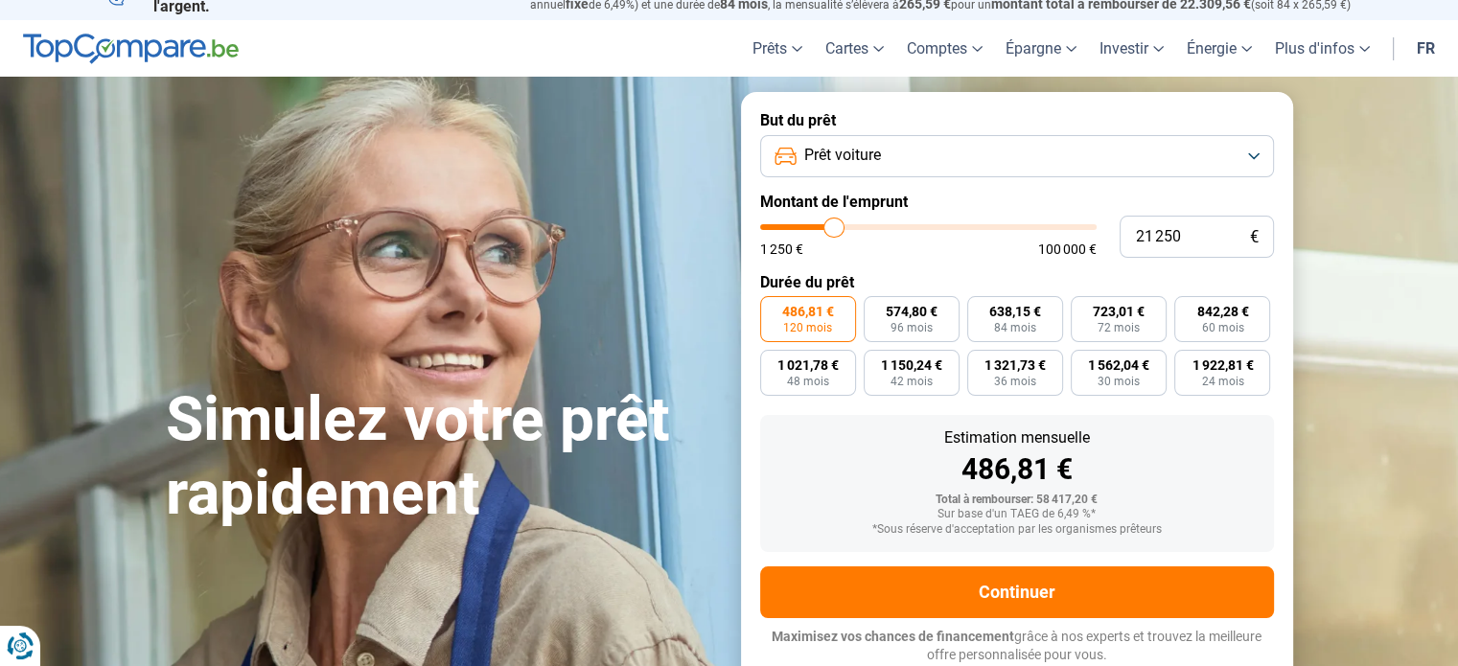
type input "21000"
type input "20 750"
type input "20750"
type input "20 500"
type input "20500"
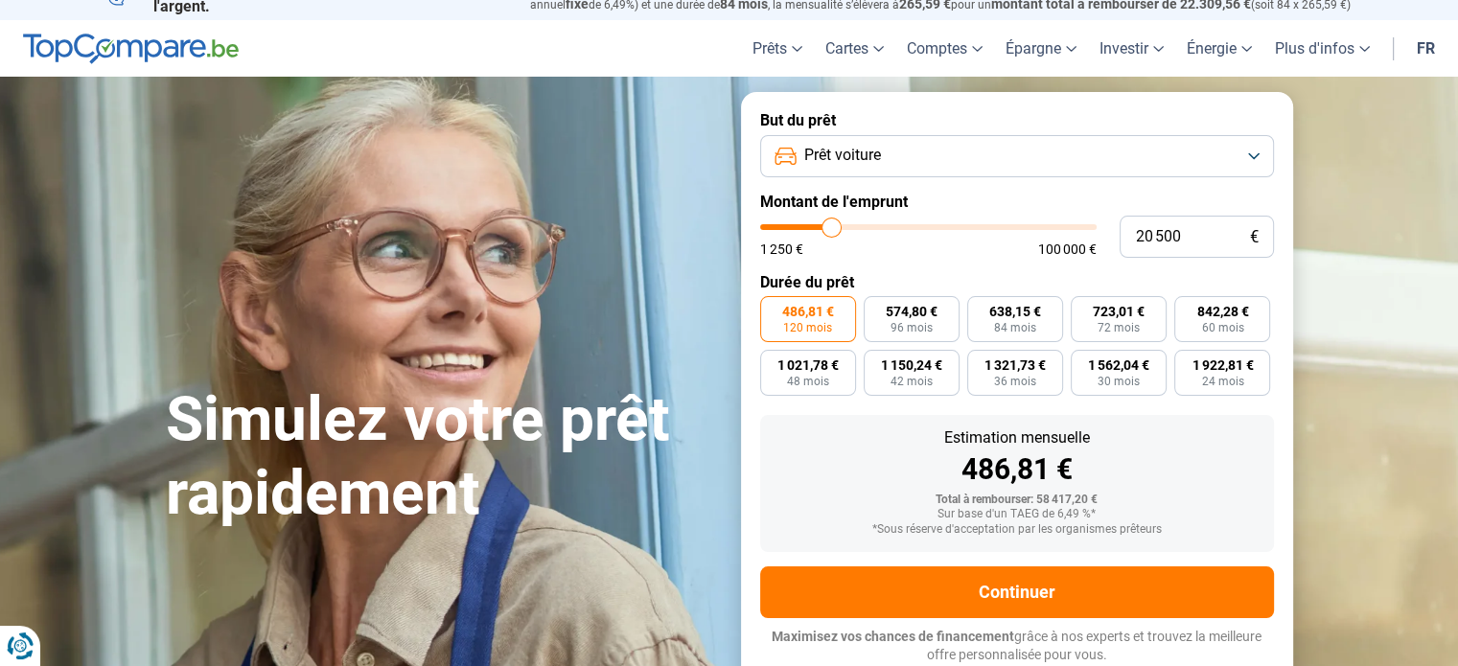
type input "20 250"
type input "20250"
type input "20 000"
drag, startPoint x: 898, startPoint y: 221, endPoint x: 830, endPoint y: 233, distance: 69.0
type input "20000"
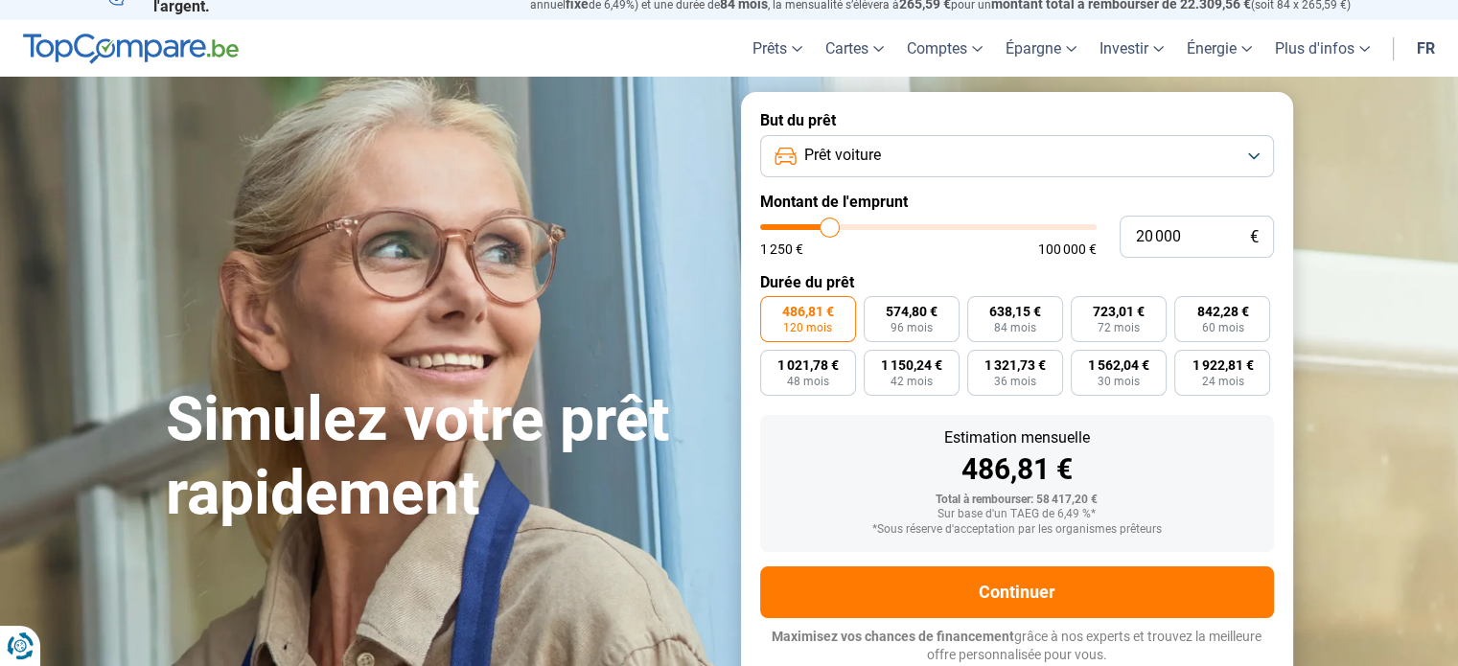
click at [830, 230] on input "range" at bounding box center [928, 227] width 336 height 6
radio input "true"
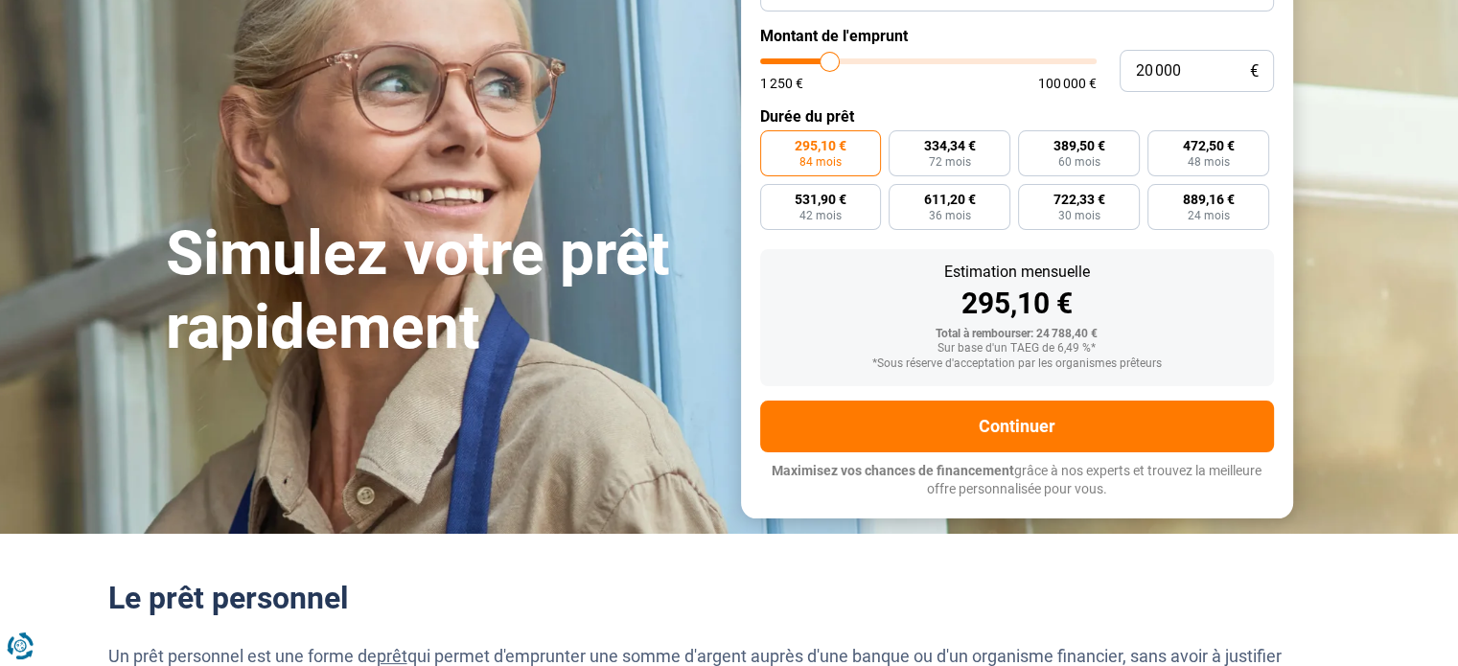
scroll to position [122, 0]
